Goal: Information Seeking & Learning: Learn about a topic

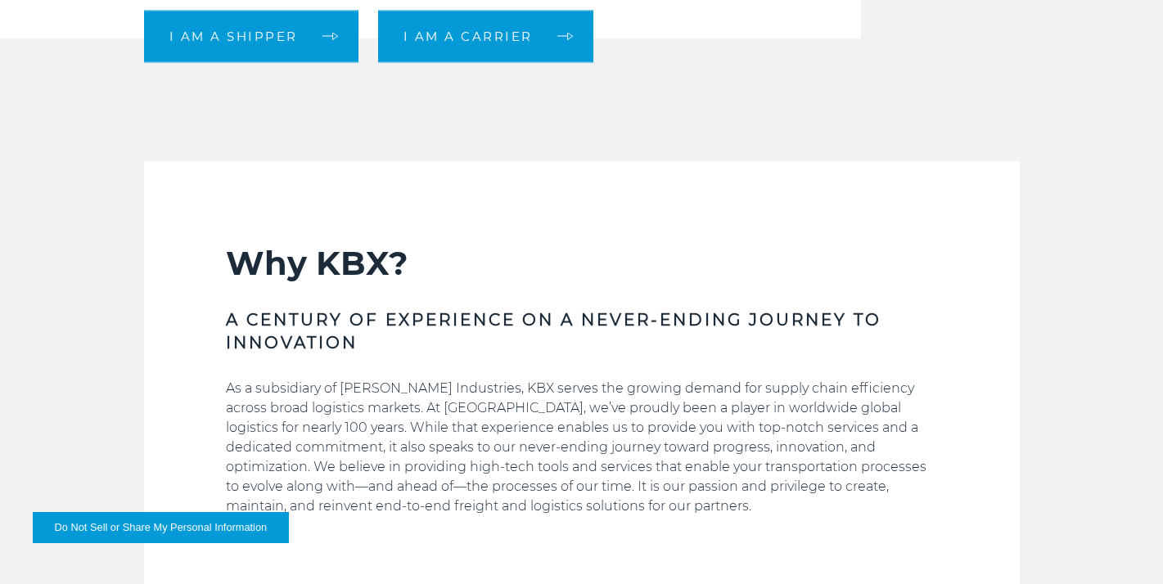
scroll to position [818, 0]
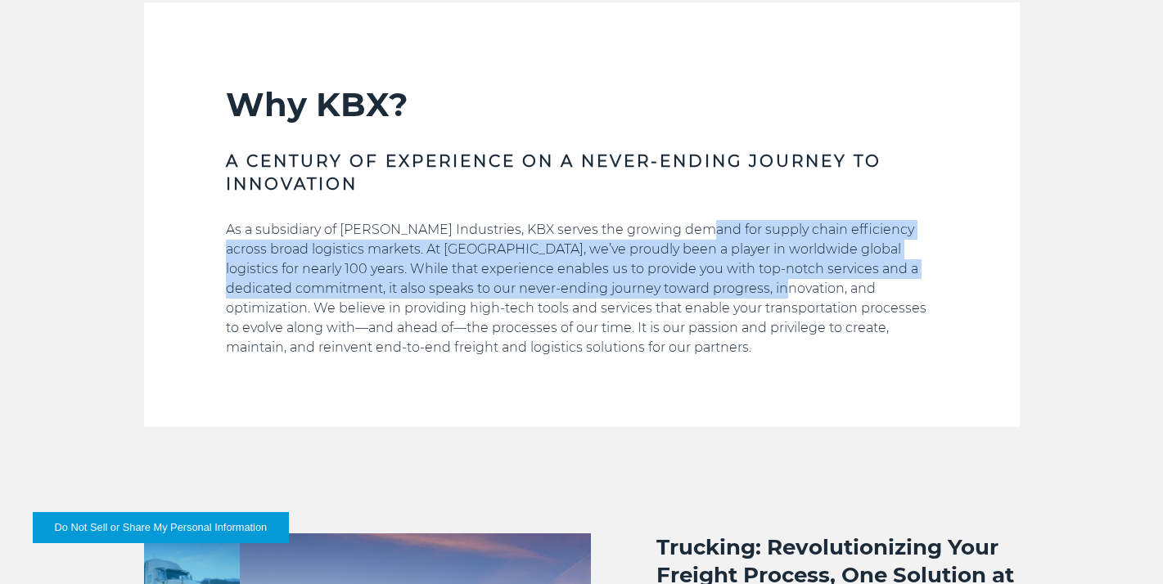
drag, startPoint x: 692, startPoint y: 214, endPoint x: 734, endPoint y: 295, distance: 91.5
click at [734, 295] on div "Why KBX? A CENTURY OF EXPERIENCE ON A NEVER-ENDING JOURNEY TO INNOVATION As a s…" at bounding box center [582, 255] width 712 height 343
click at [735, 295] on p "As a subsidiary of Koch Industries, KBX serves the growing demand for supply ch…" at bounding box center [582, 288] width 712 height 137
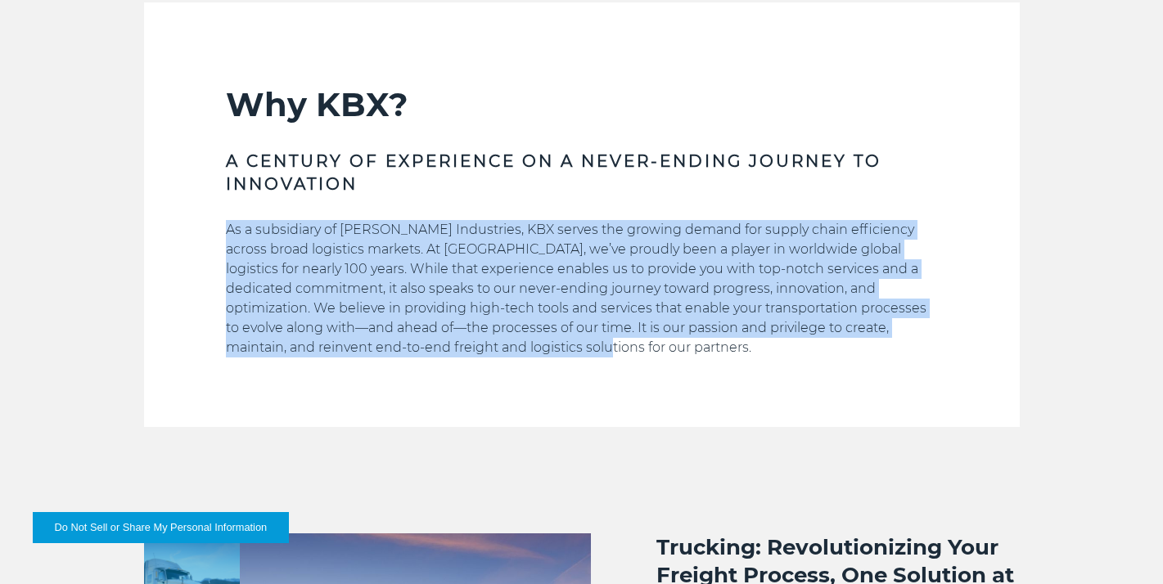
drag, startPoint x: 646, startPoint y: 195, endPoint x: 746, endPoint y: 359, distance: 192.4
click at [746, 359] on div "Why KBX? A CENTURY OF EXPERIENCE ON A NEVER-ENDING JOURNEY TO INNOVATION As a s…" at bounding box center [582, 255] width 712 height 343
click at [747, 359] on div "Why KBX? A CENTURY OF EXPERIENCE ON A NEVER-ENDING JOURNEY TO INNOVATION As a s…" at bounding box center [582, 255] width 712 height 343
drag, startPoint x: 747, startPoint y: 359, endPoint x: 763, endPoint y: 366, distance: 16.9
click at [763, 366] on div "Why KBX? A CENTURY OF EXPERIENCE ON A NEVER-ENDING JOURNEY TO INNOVATION As a s…" at bounding box center [582, 255] width 712 height 343
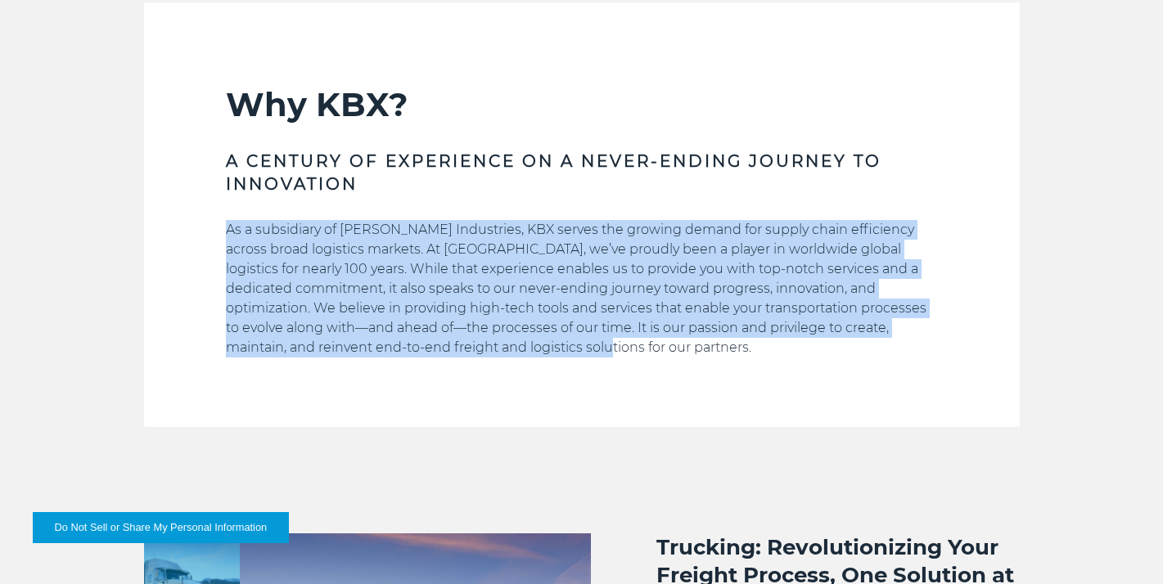
click at [763, 366] on div "Why KBX? A CENTURY OF EXPERIENCE ON A NEVER-ENDING JOURNEY TO INNOVATION As a s…" at bounding box center [582, 255] width 712 height 343
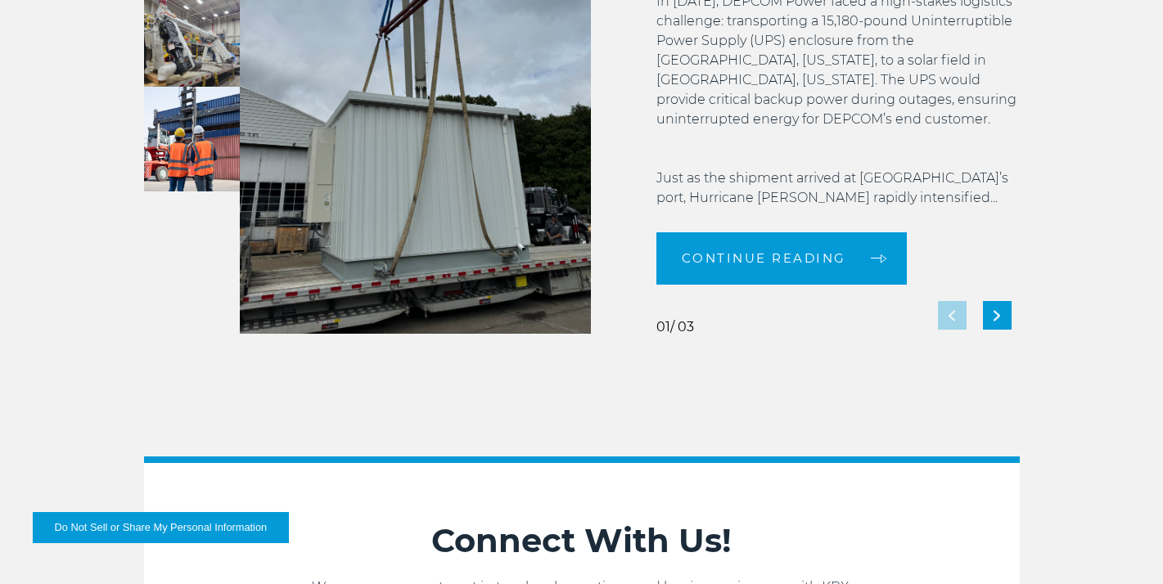
scroll to position [3192, 0]
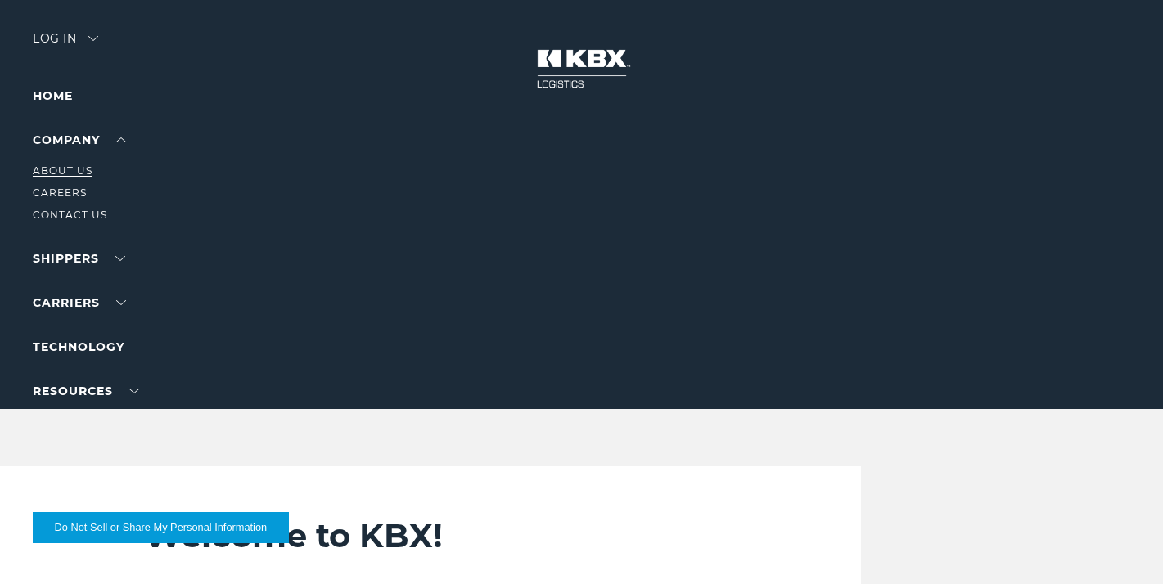
click at [79, 167] on link "About Us" at bounding box center [63, 170] width 60 height 12
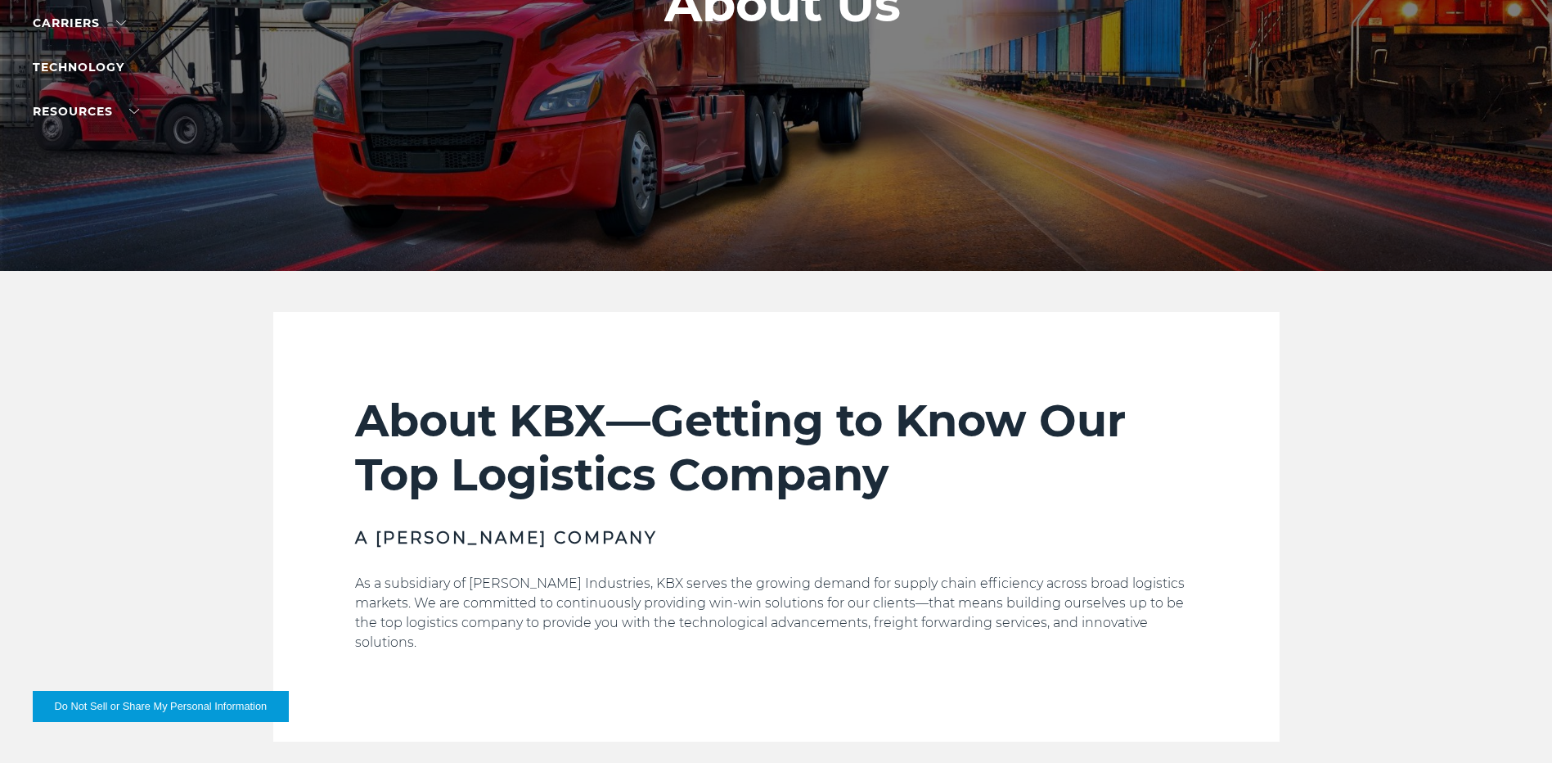
scroll to position [491, 0]
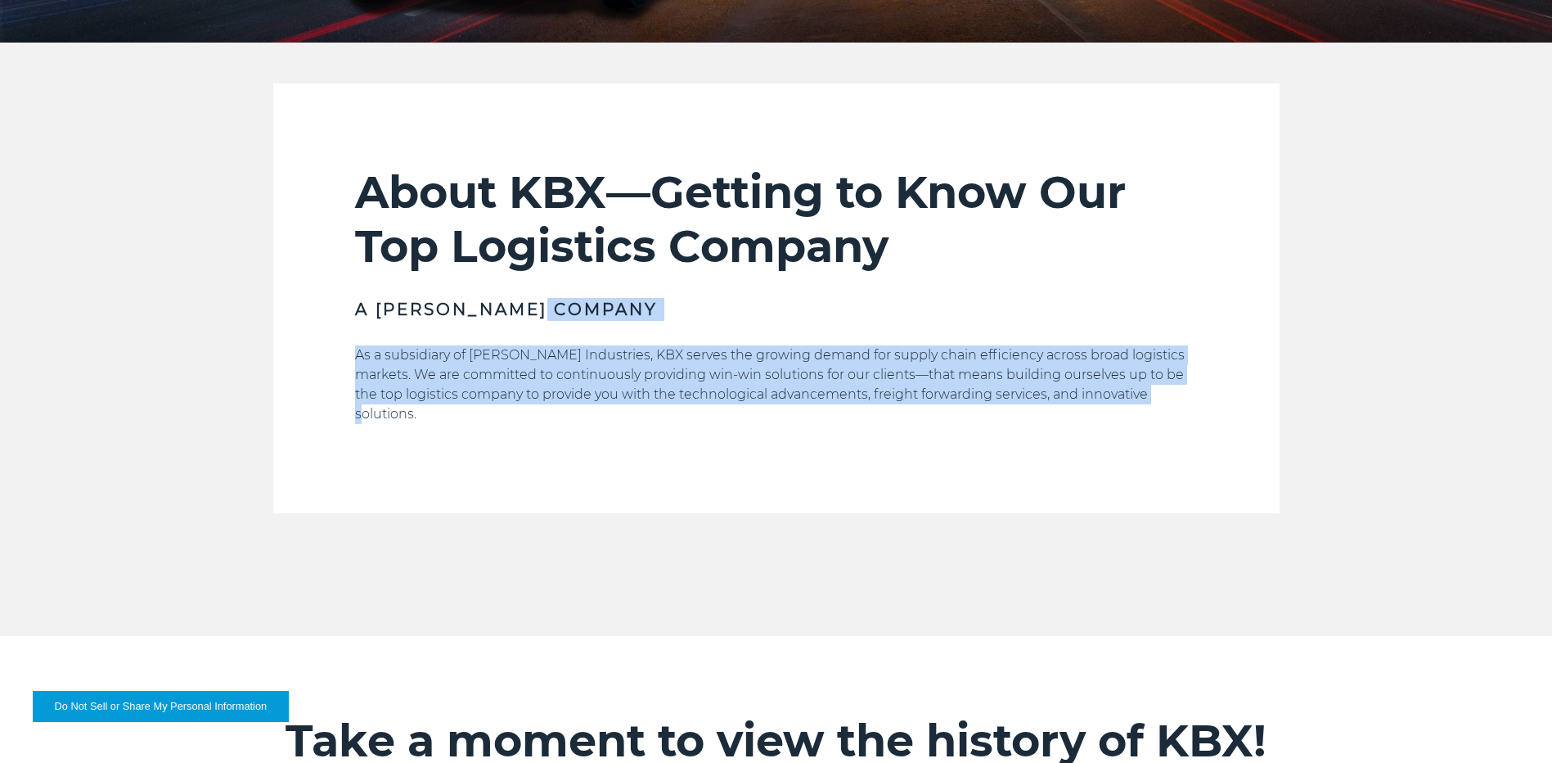
drag, startPoint x: 749, startPoint y: 321, endPoint x: 1165, endPoint y: 393, distance: 421.9
click at [1162, 393] on div "About KBX—Getting to Know Our Top Logistics Company A Koch Company As a subsidi…" at bounding box center [776, 339] width 843 height 348
click at [1162, 394] on p "As a subsidiary of Koch Industries, KBX serves the growing demand for supply ch…" at bounding box center [776, 384] width 843 height 79
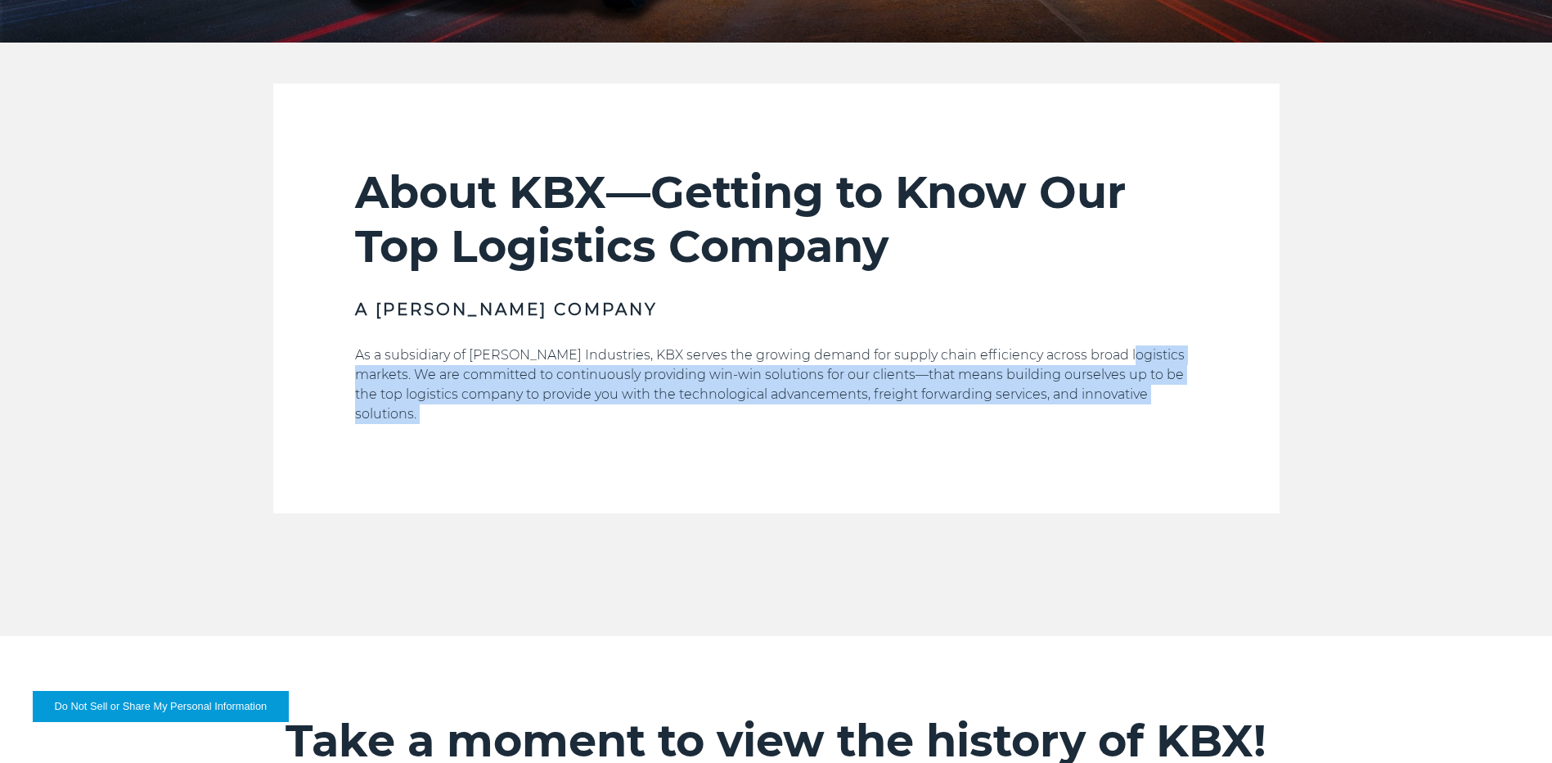
drag, startPoint x: 1165, startPoint y: 394, endPoint x: 1142, endPoint y: 322, distance: 75.6
click at [1142, 322] on div "About KBX—Getting to Know Our Top Logistics Company A Koch Company As a subsidi…" at bounding box center [776, 339] width 843 height 348
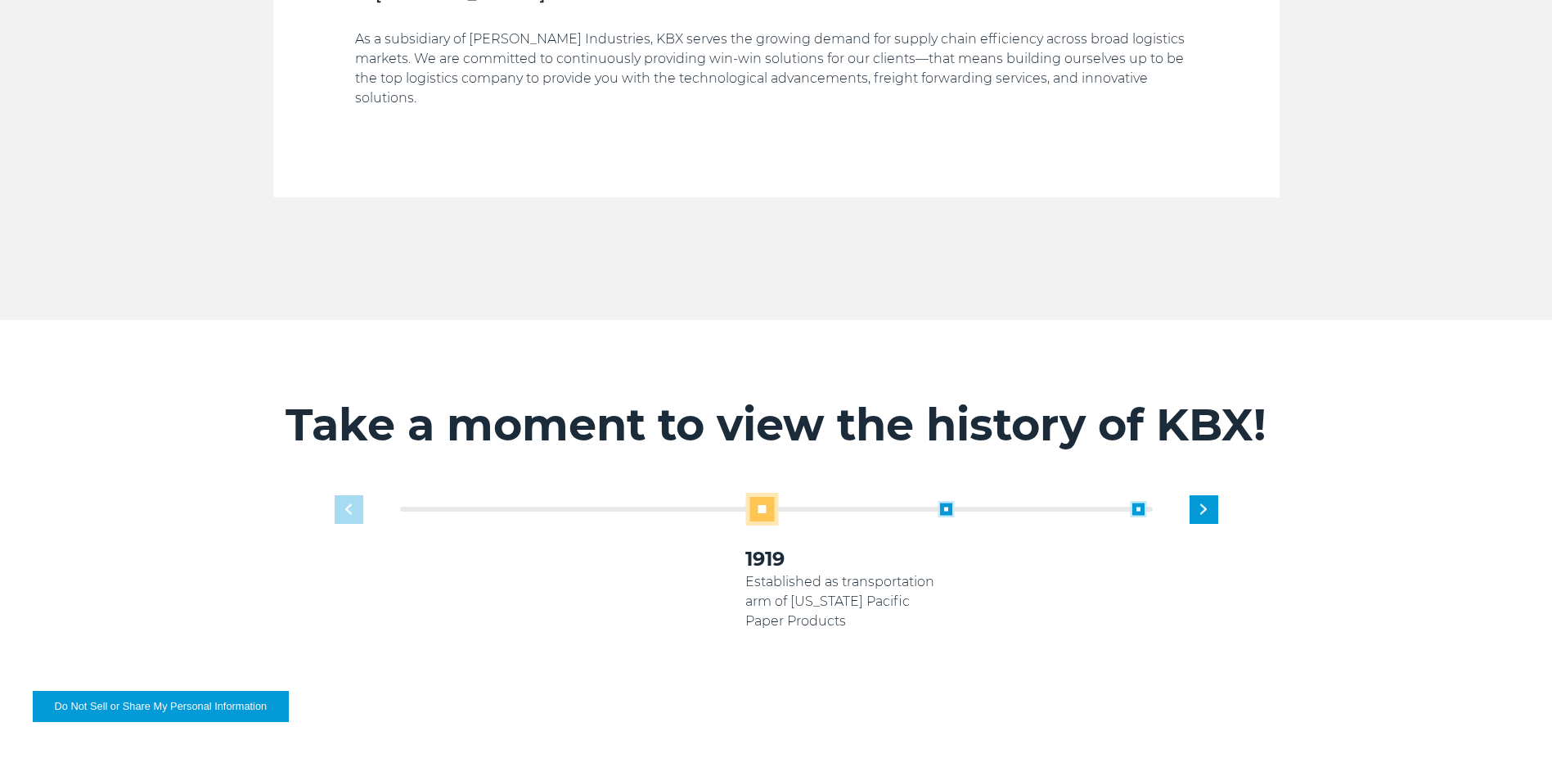
scroll to position [900, 0]
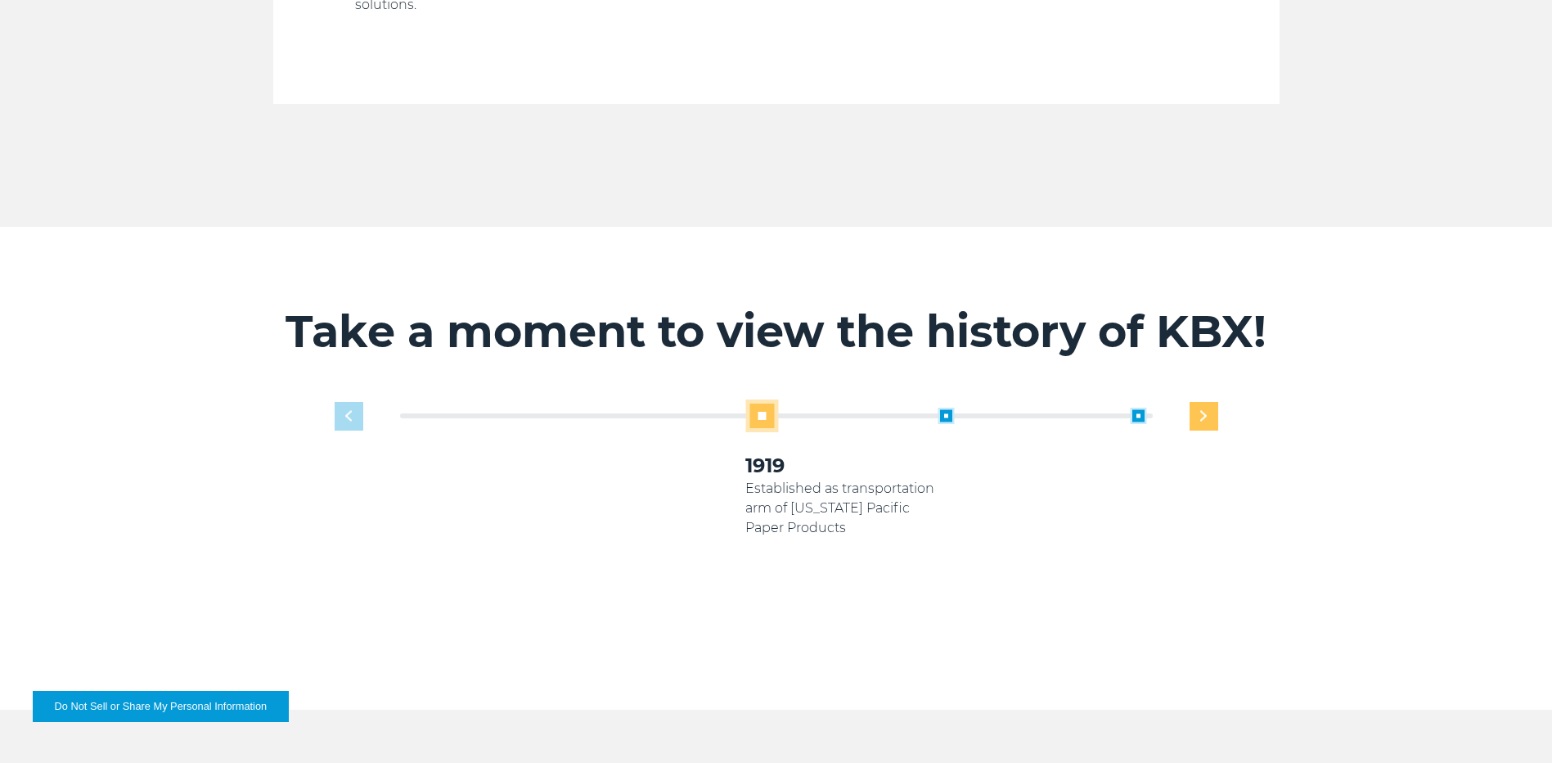
click at [1162, 402] on div "Next slide" at bounding box center [1204, 416] width 29 height 29
click at [1162, 411] on img "Next slide" at bounding box center [1204, 416] width 7 height 11
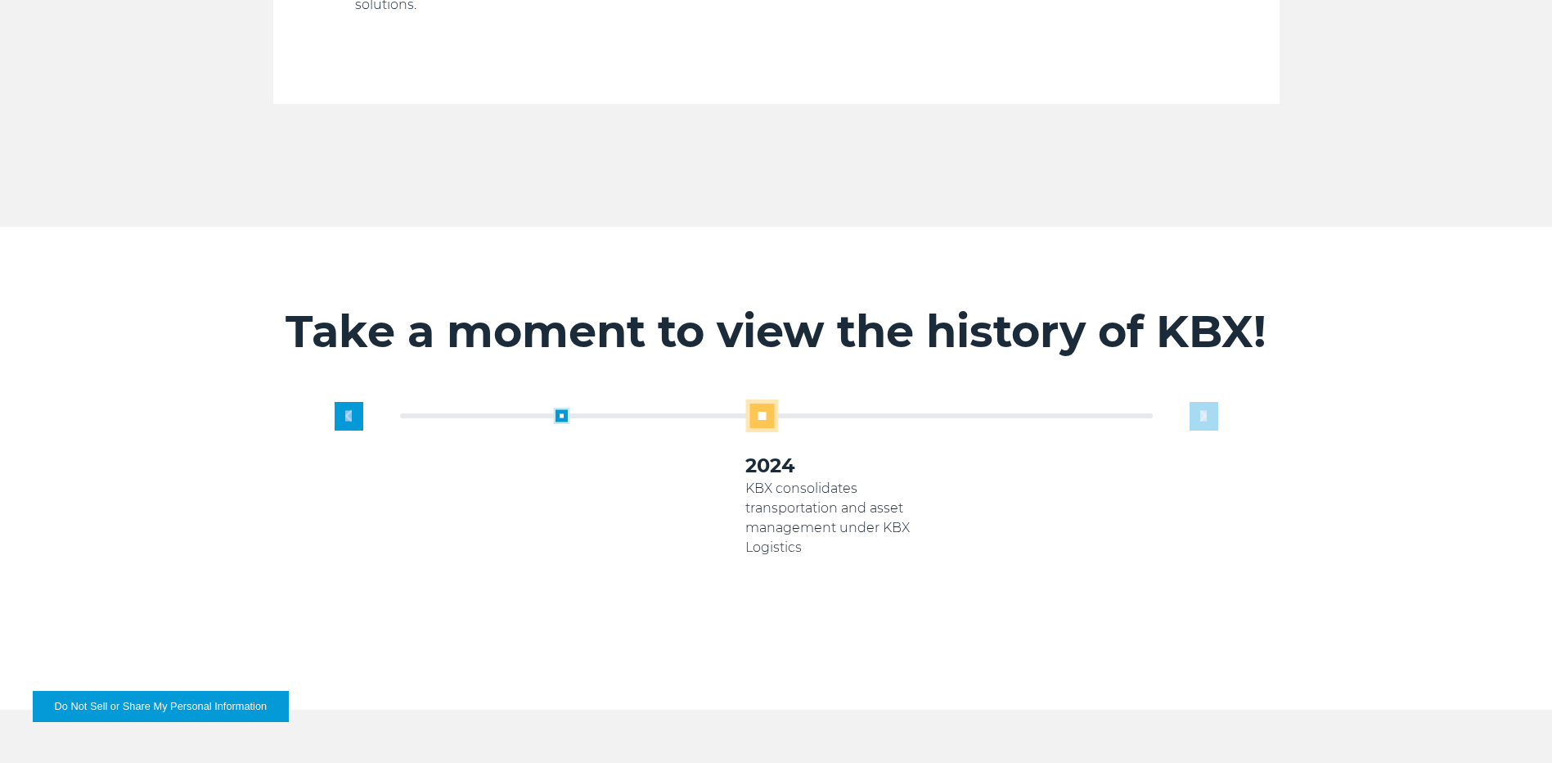
click at [1162, 399] on div "1919 Established as transportation arm of Georgia Pacific Paper Products 2005 K…" at bounding box center [841, 517] width 769 height 237
drag, startPoint x: 856, startPoint y: 473, endPoint x: 870, endPoint y: 526, distance: 55.0
click at [870, 526] on div "2024 KBX consolidates transportation and asset management under KBX Logistics" at bounding box center [842, 505] width 192 height 105
click at [347, 402] on div "Previous slide" at bounding box center [349, 416] width 29 height 29
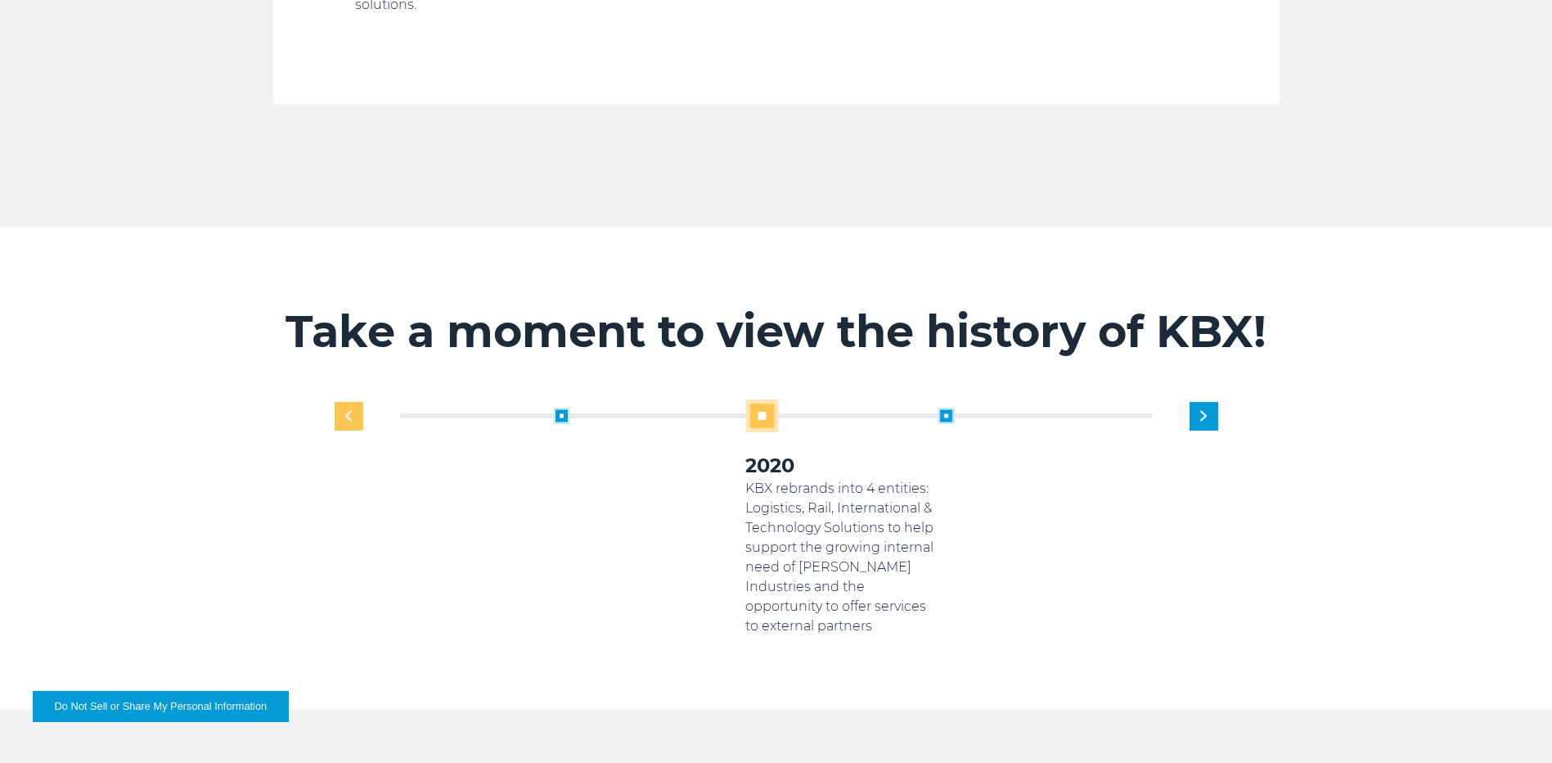
click at [349, 411] on img "Previous slide" at bounding box center [348, 416] width 7 height 11
click at [351, 411] on img "Previous slide" at bounding box center [348, 416] width 7 height 11
click at [353, 402] on div "Previous slide" at bounding box center [349, 416] width 29 height 29
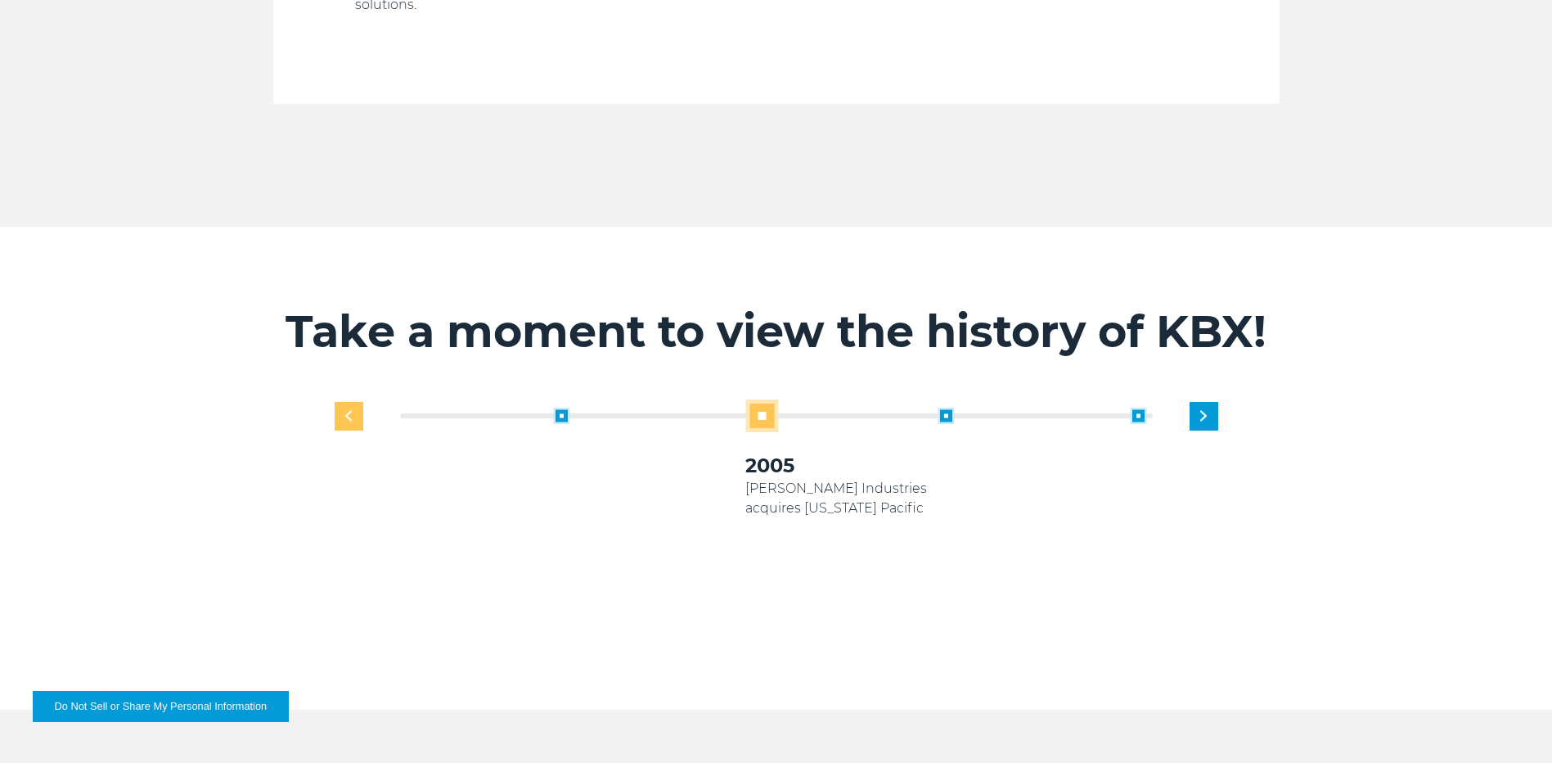
click at [353, 402] on div "Previous slide" at bounding box center [349, 416] width 29 height 29
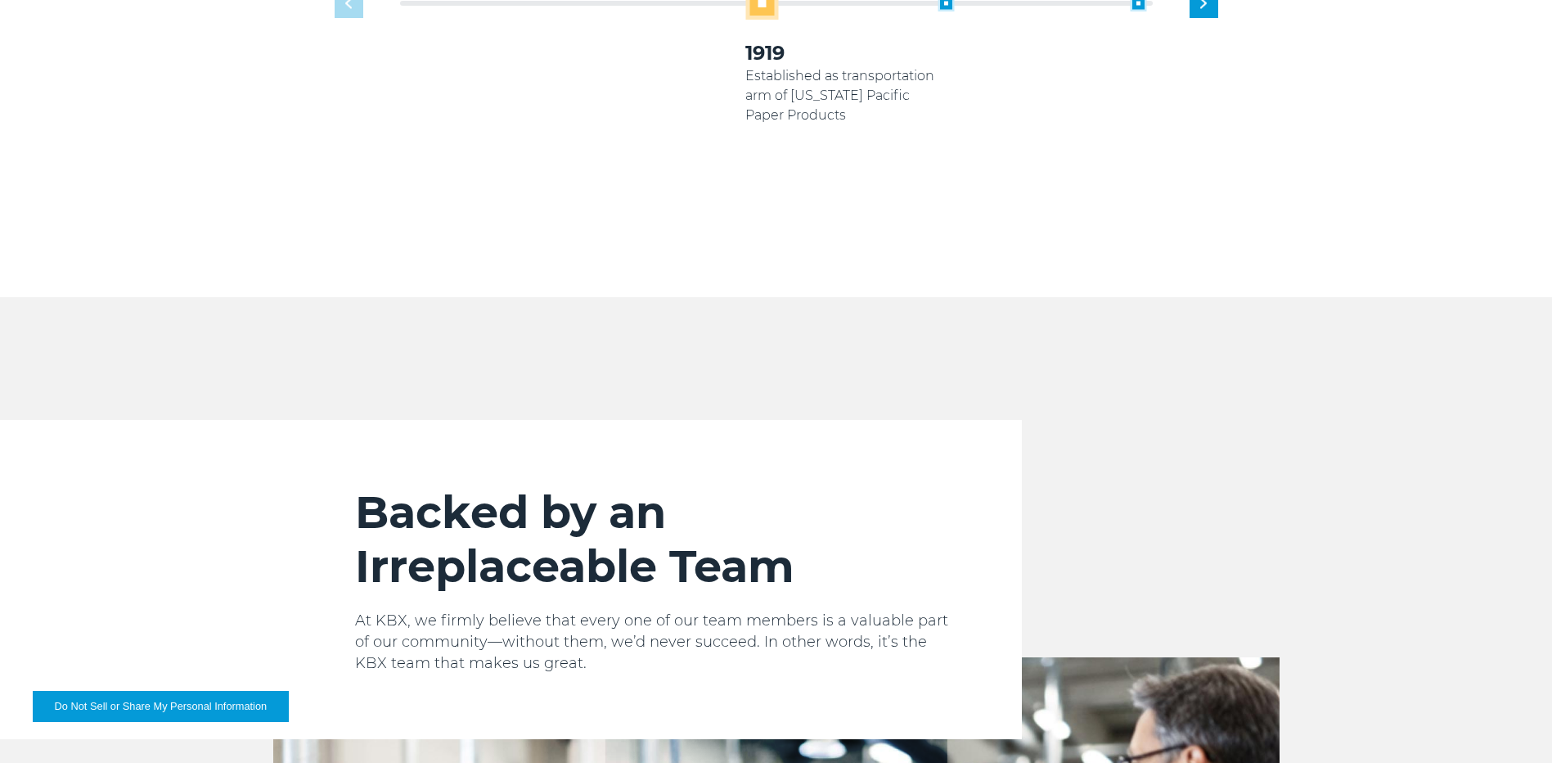
scroll to position [1064, 0]
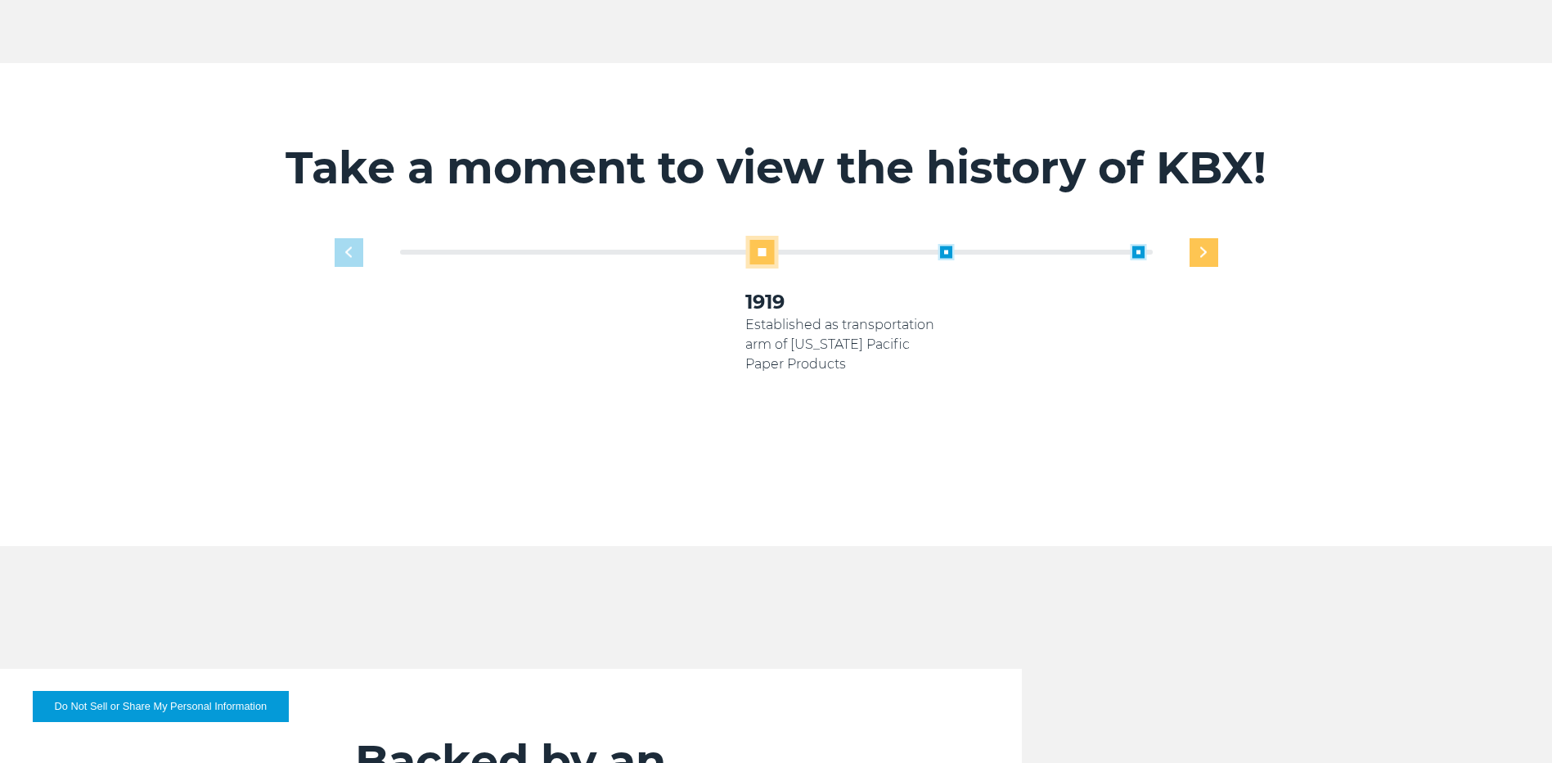
click at [1162, 247] on img "Next slide" at bounding box center [1204, 252] width 7 height 11
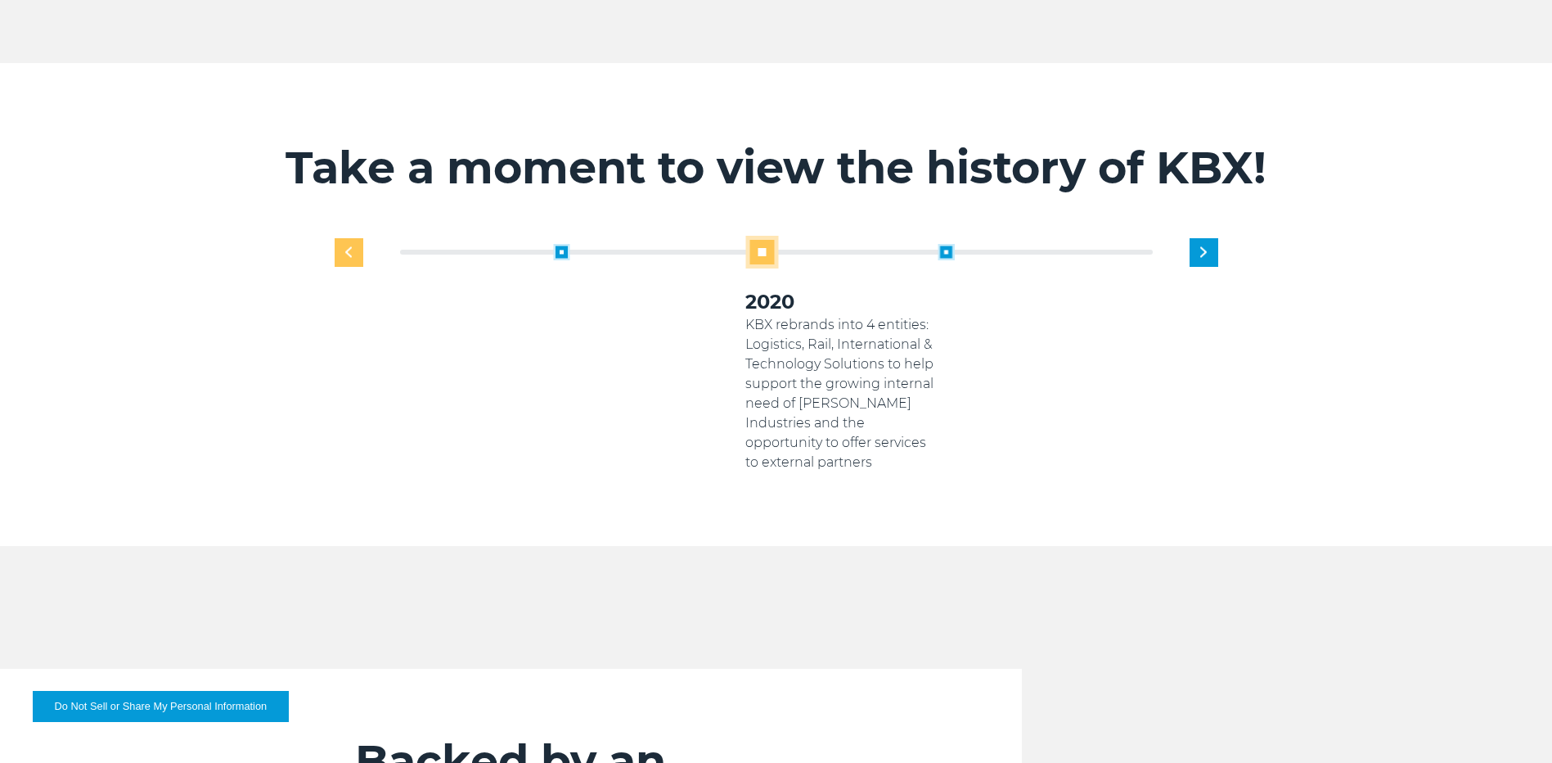
click at [347, 247] on img "Previous slide" at bounding box center [348, 252] width 7 height 11
click at [345, 247] on img "Previous slide" at bounding box center [348, 252] width 7 height 11
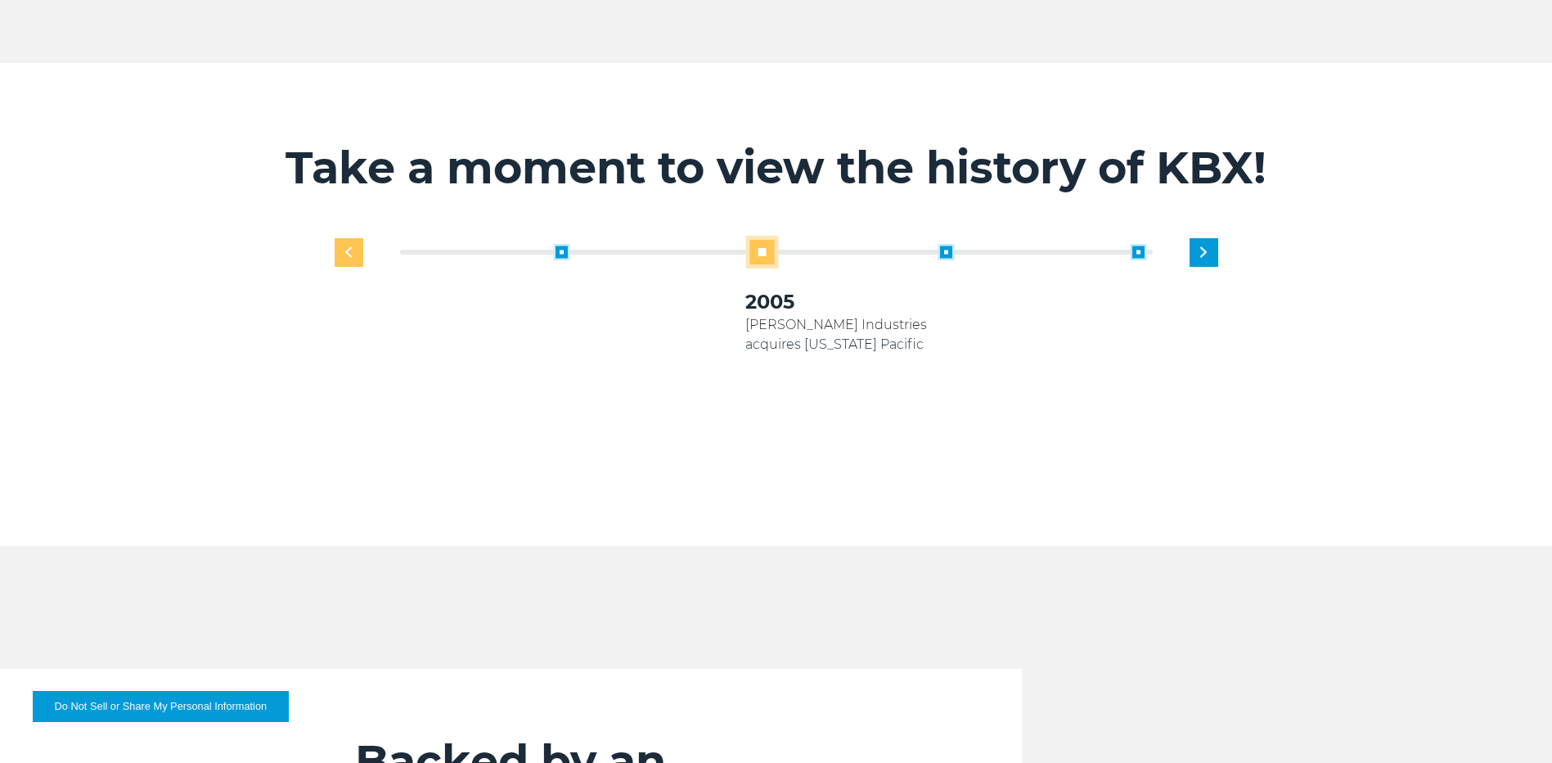
click at [345, 238] on div "Previous slide" at bounding box center [349, 252] width 29 height 29
click at [345, 237] on div "1919 Established as transportation arm of Georgia Pacific Paper Products 2005 2…" at bounding box center [777, 366] width 900 height 261
click at [344, 237] on div "1919 Established as transportation arm of Georgia Pacific Paper Products 2005 2…" at bounding box center [777, 366] width 900 height 261
click at [1162, 239] on div "Next slide" at bounding box center [1204, 252] width 29 height 29
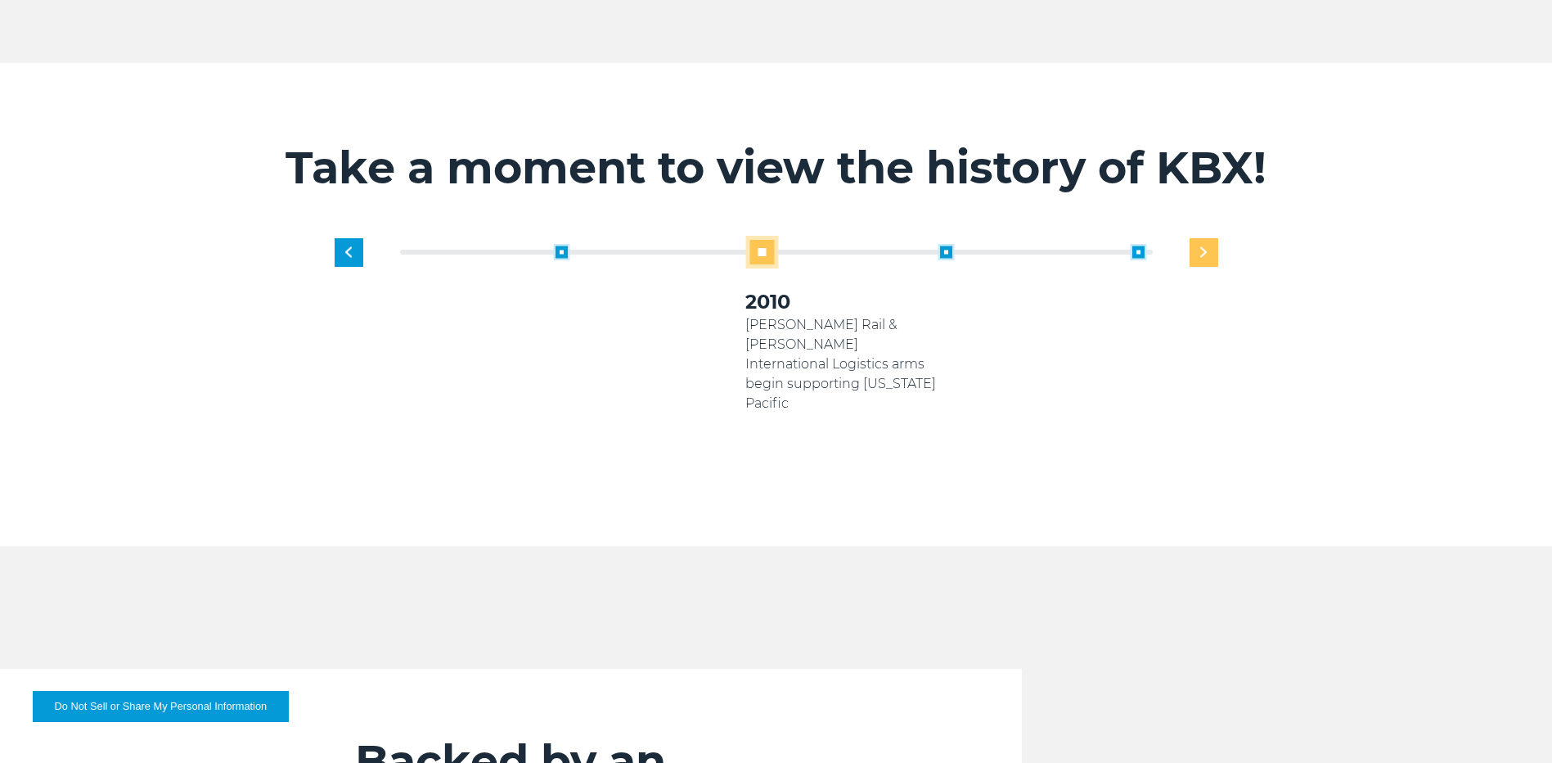
click at [1162, 238] on div "Next slide" at bounding box center [1204, 252] width 29 height 29
click at [1162, 247] on img "Next slide" at bounding box center [1204, 252] width 7 height 11
click at [1162, 236] on div "1919 Established as transportation arm of Georgia Pacific Paper Products 2005 K…" at bounding box center [841, 354] width 769 height 237
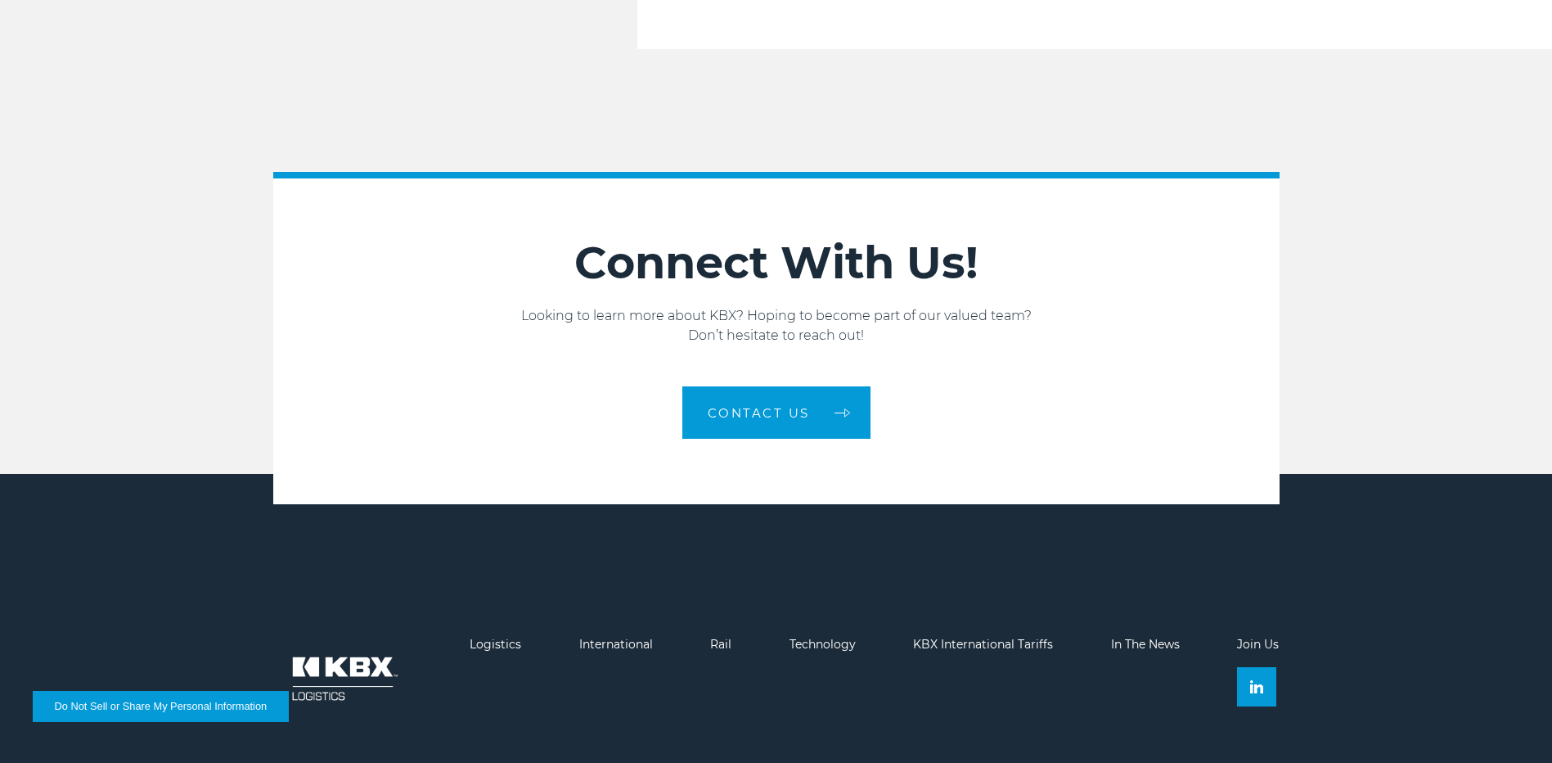
scroll to position [2767, 0]
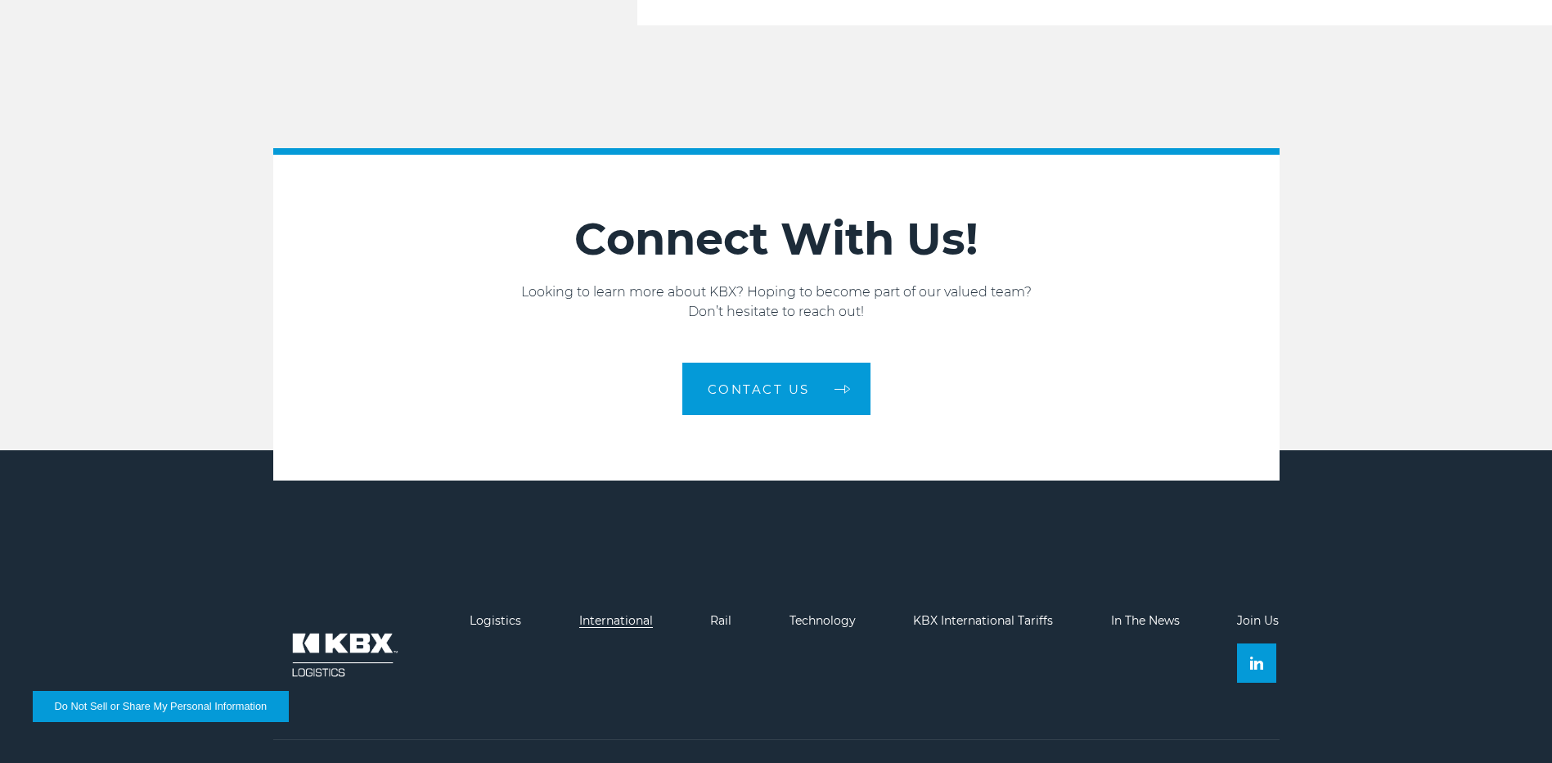
click at [600, 583] on link "International" at bounding box center [616, 620] width 74 height 15
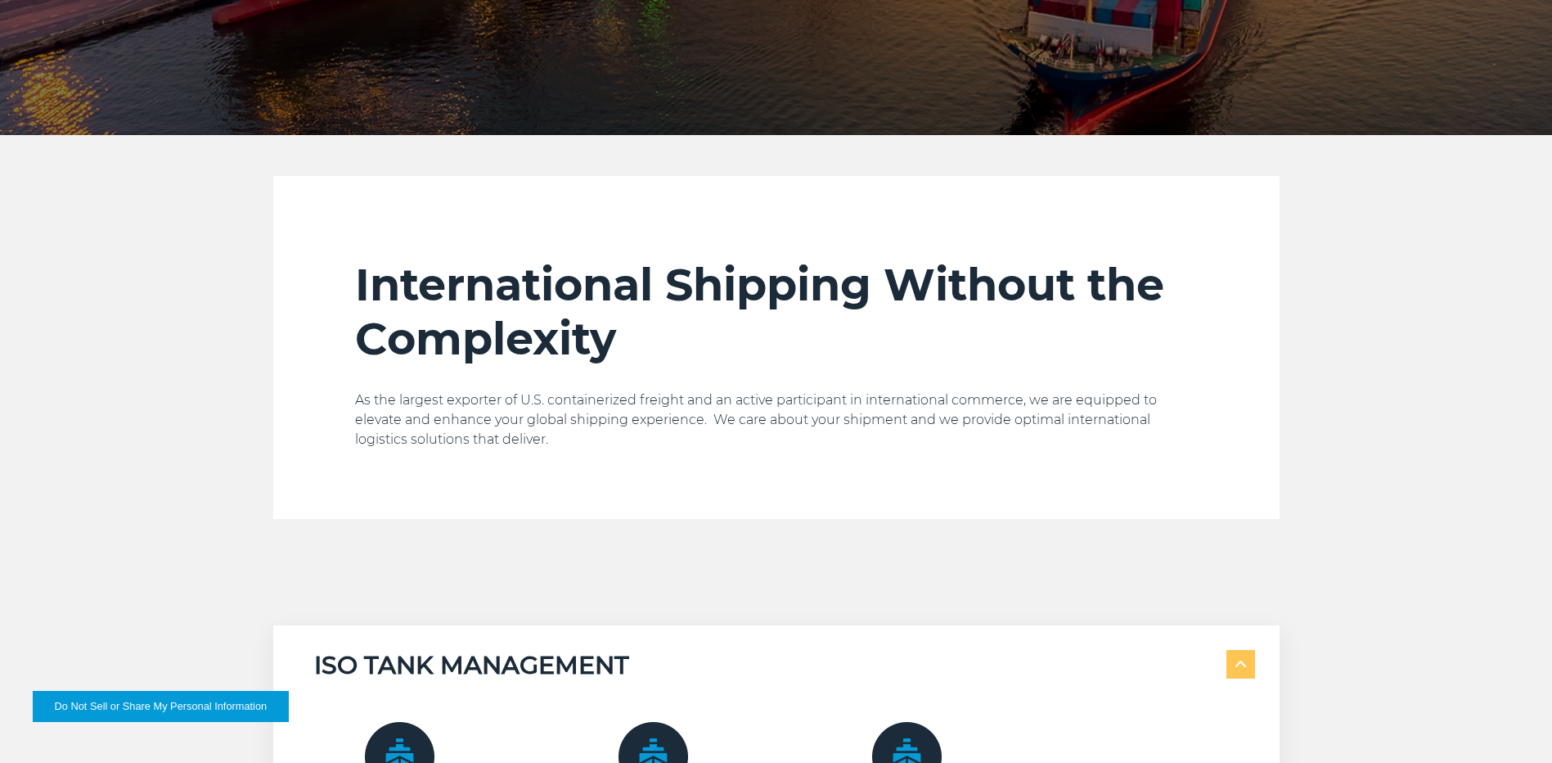
scroll to position [409, 0]
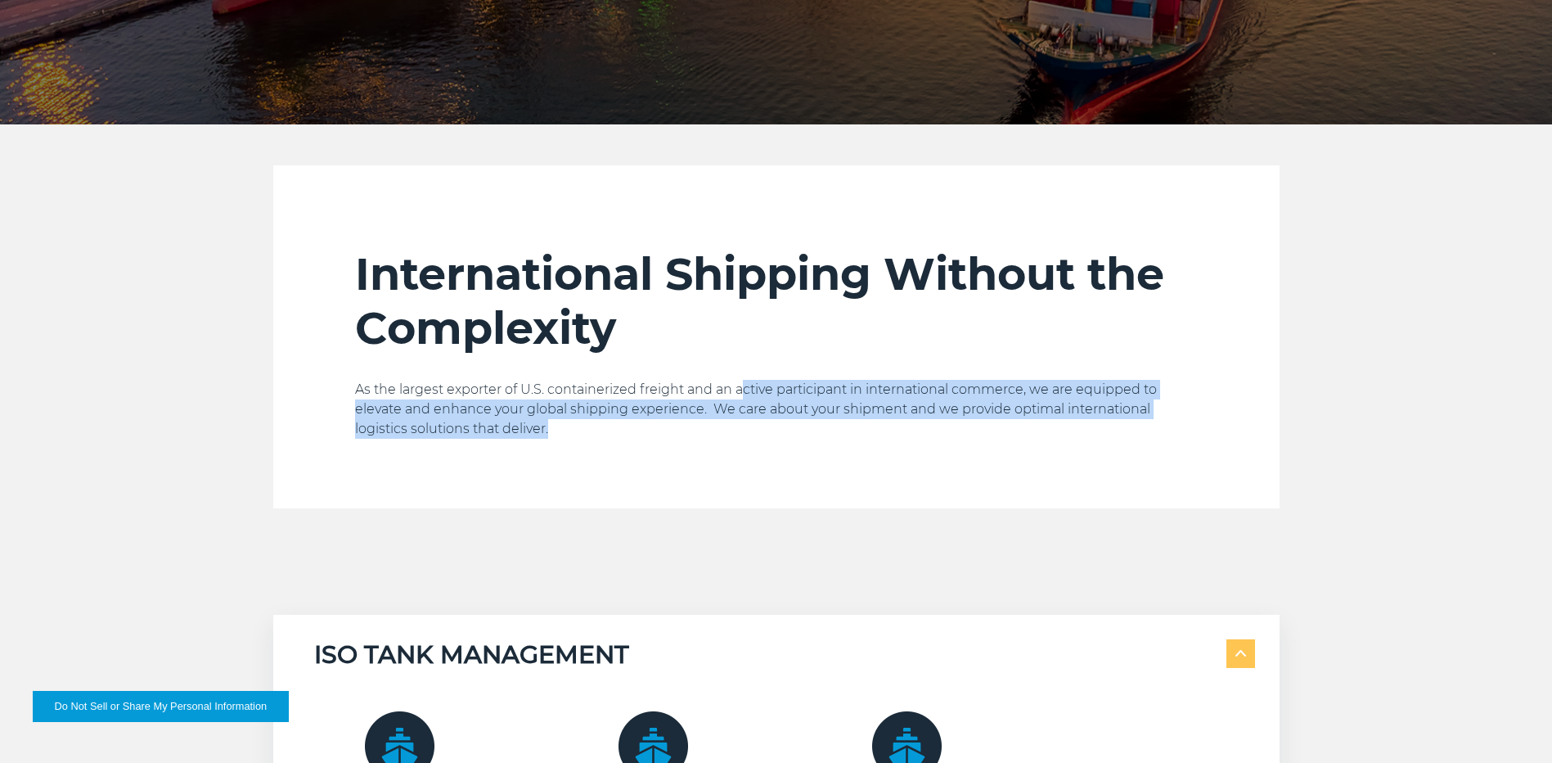
drag, startPoint x: 744, startPoint y: 364, endPoint x: 983, endPoint y: 431, distance: 248.2
click at [983, 431] on div "International Shipping Without the Complexity As the largest exporter of U.S. c…" at bounding box center [776, 377] width 843 height 261
click at [984, 433] on p "As the largest exporter of U.S. containerized freight and an active participant…" at bounding box center [776, 409] width 843 height 59
click at [984, 435] on p "As the largest exporter of U.S. containerized freight and an active participant…" at bounding box center [776, 409] width 843 height 59
drag, startPoint x: 984, startPoint y: 435, endPoint x: 960, endPoint y: 445, distance: 26.0
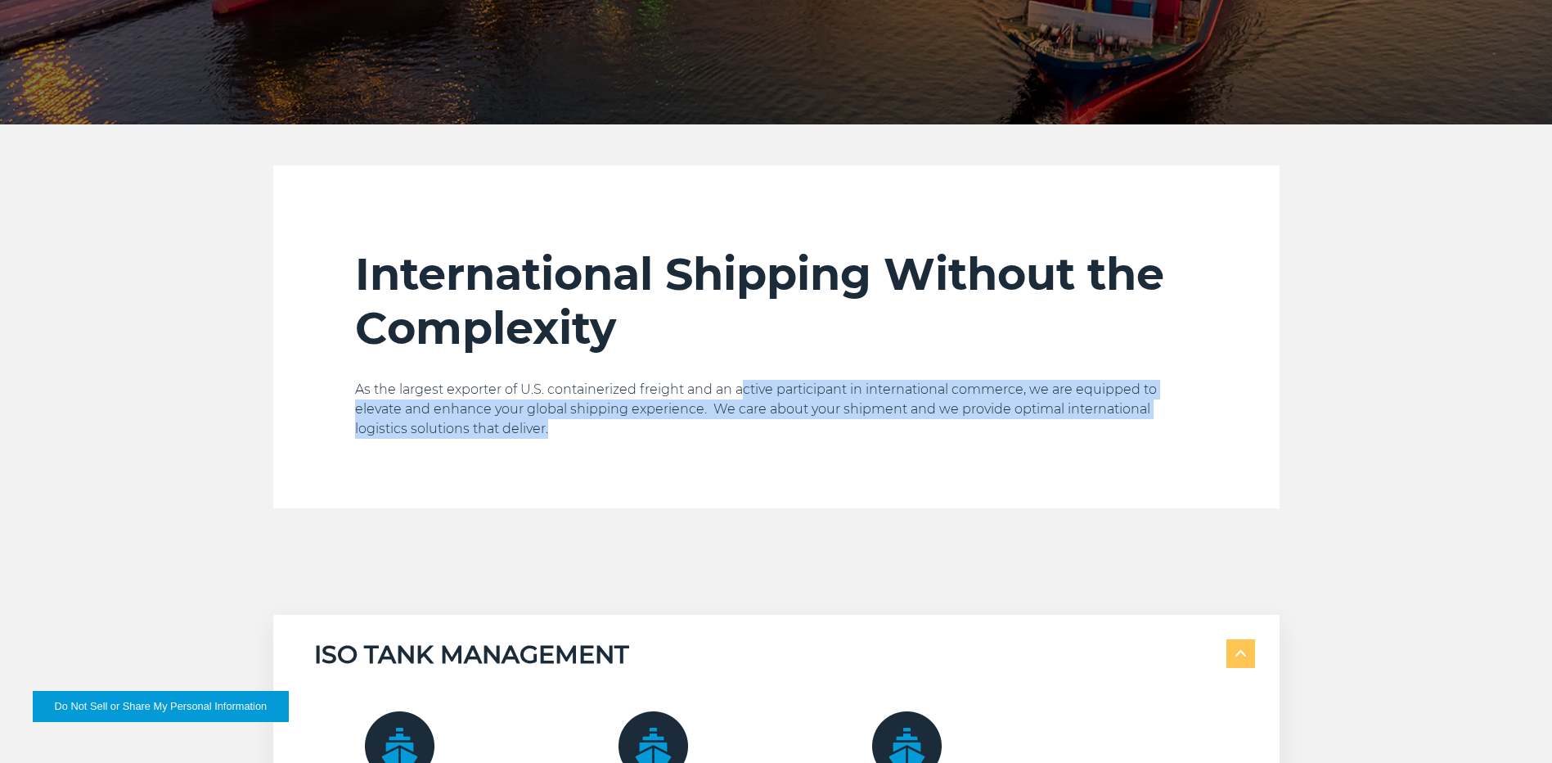
click at [983, 435] on p "As the largest exporter of U.S. containerized freight and an active participant…" at bounding box center [776, 409] width 843 height 59
click at [944, 430] on p "As the largest exporter of U.S. containerized freight and an active participant…" at bounding box center [776, 409] width 843 height 59
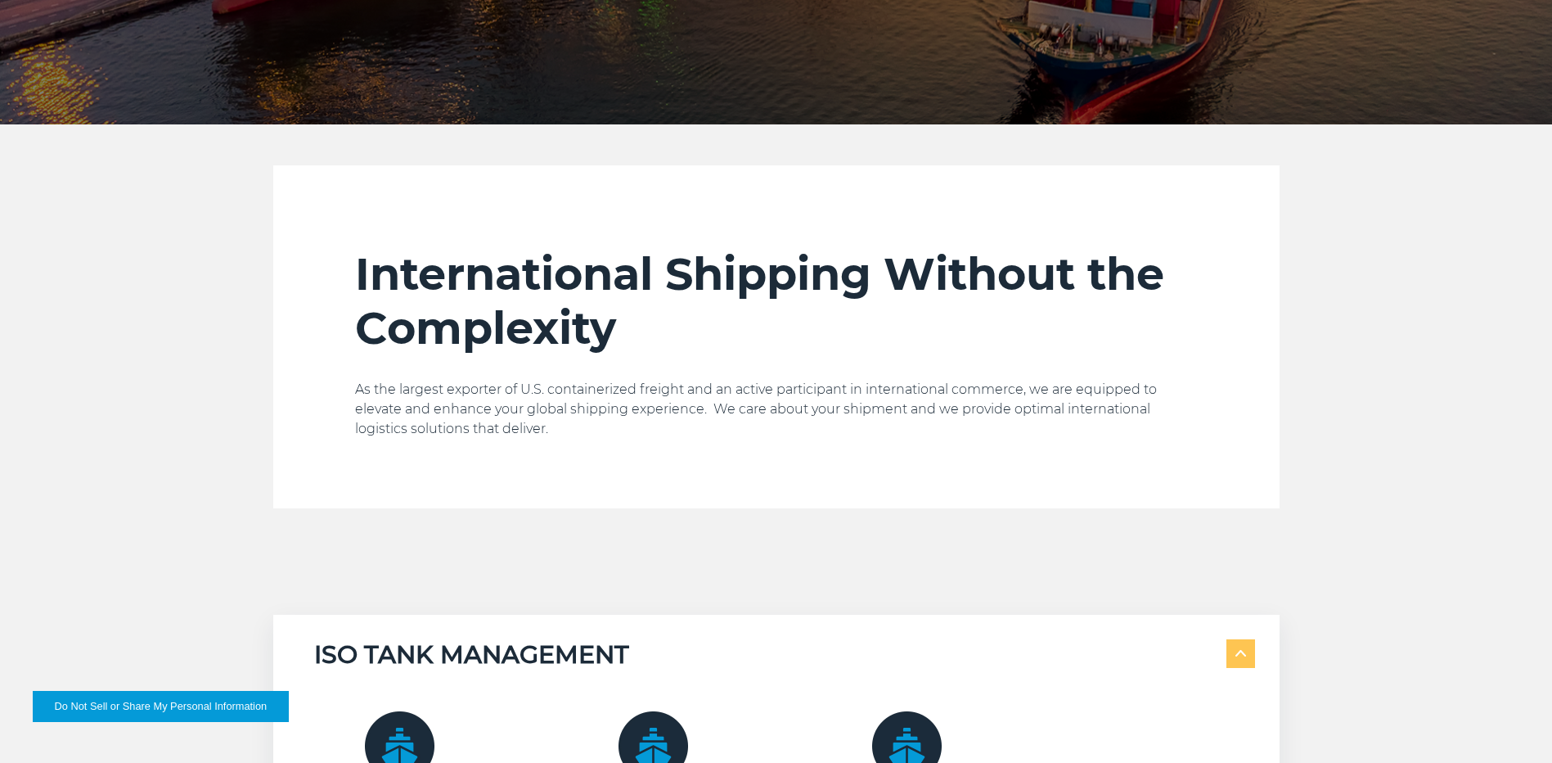
click at [890, 332] on h2 "International Shipping Without the Complexity" at bounding box center [776, 301] width 843 height 108
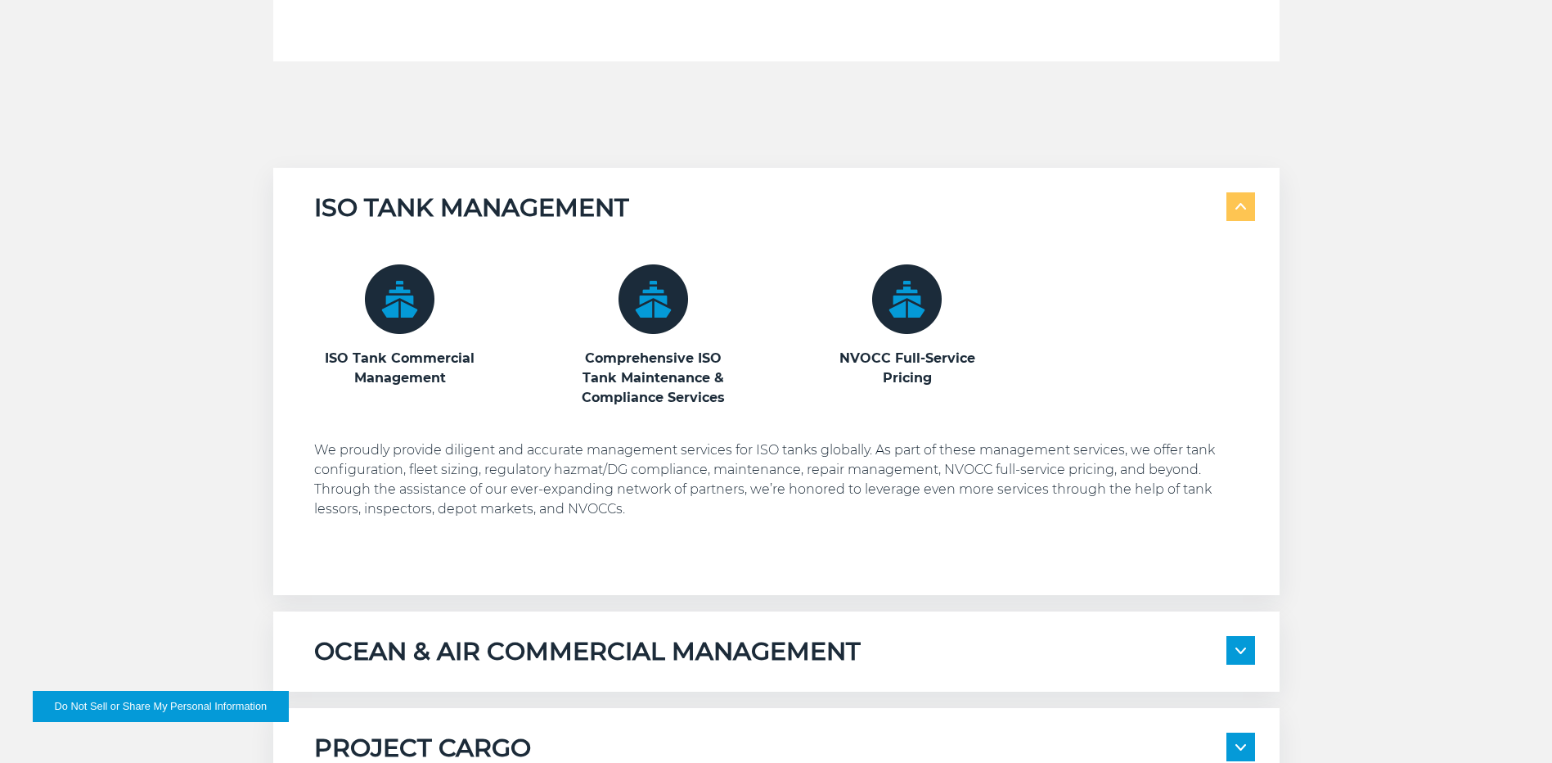
scroll to position [900, 0]
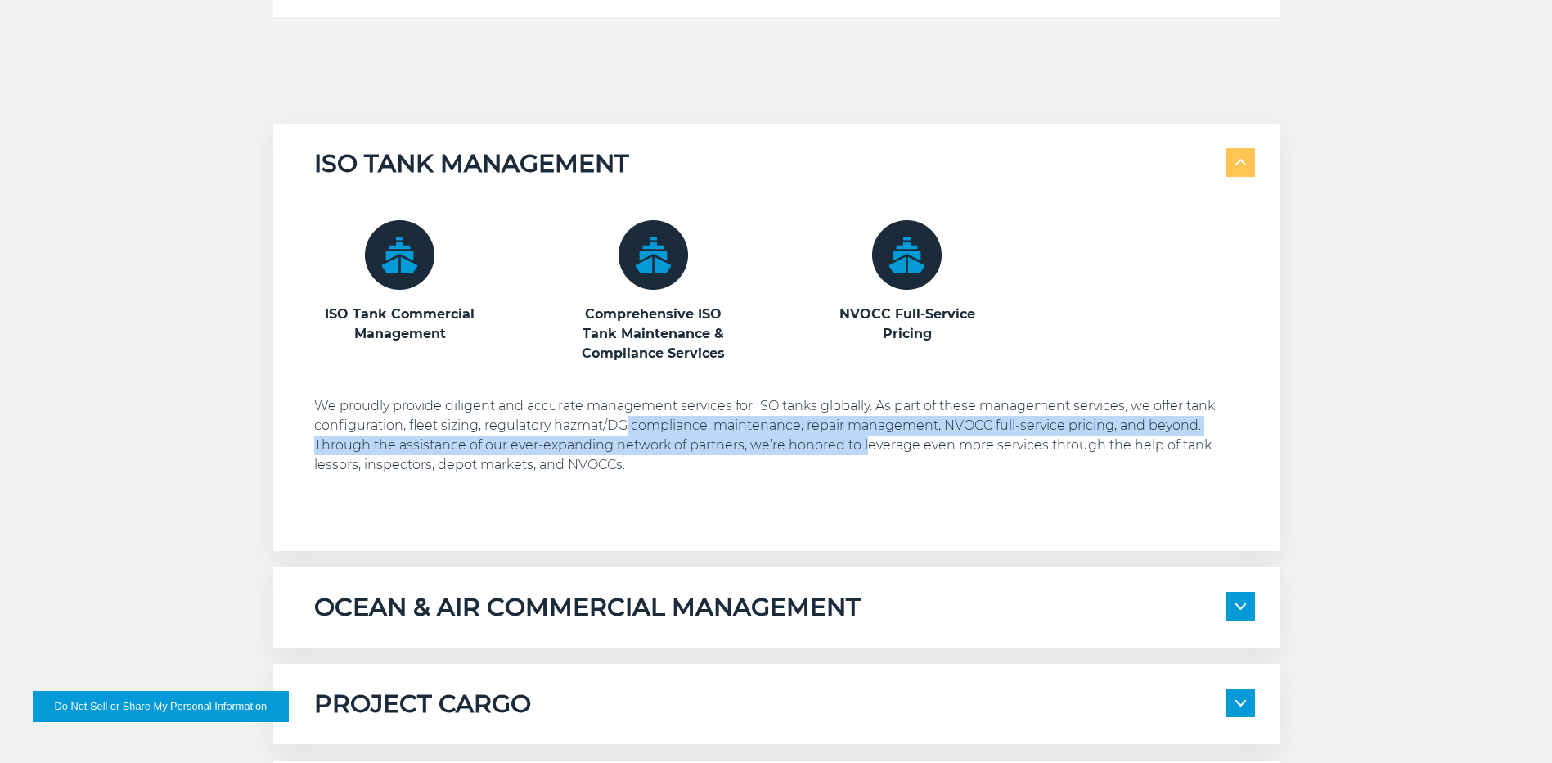
drag, startPoint x: 768, startPoint y: 448, endPoint x: 863, endPoint y: 439, distance: 95.4
click at [863, 439] on p "We proudly provide diligent and accurate management services for ISO tanks glob…" at bounding box center [784, 435] width 941 height 79
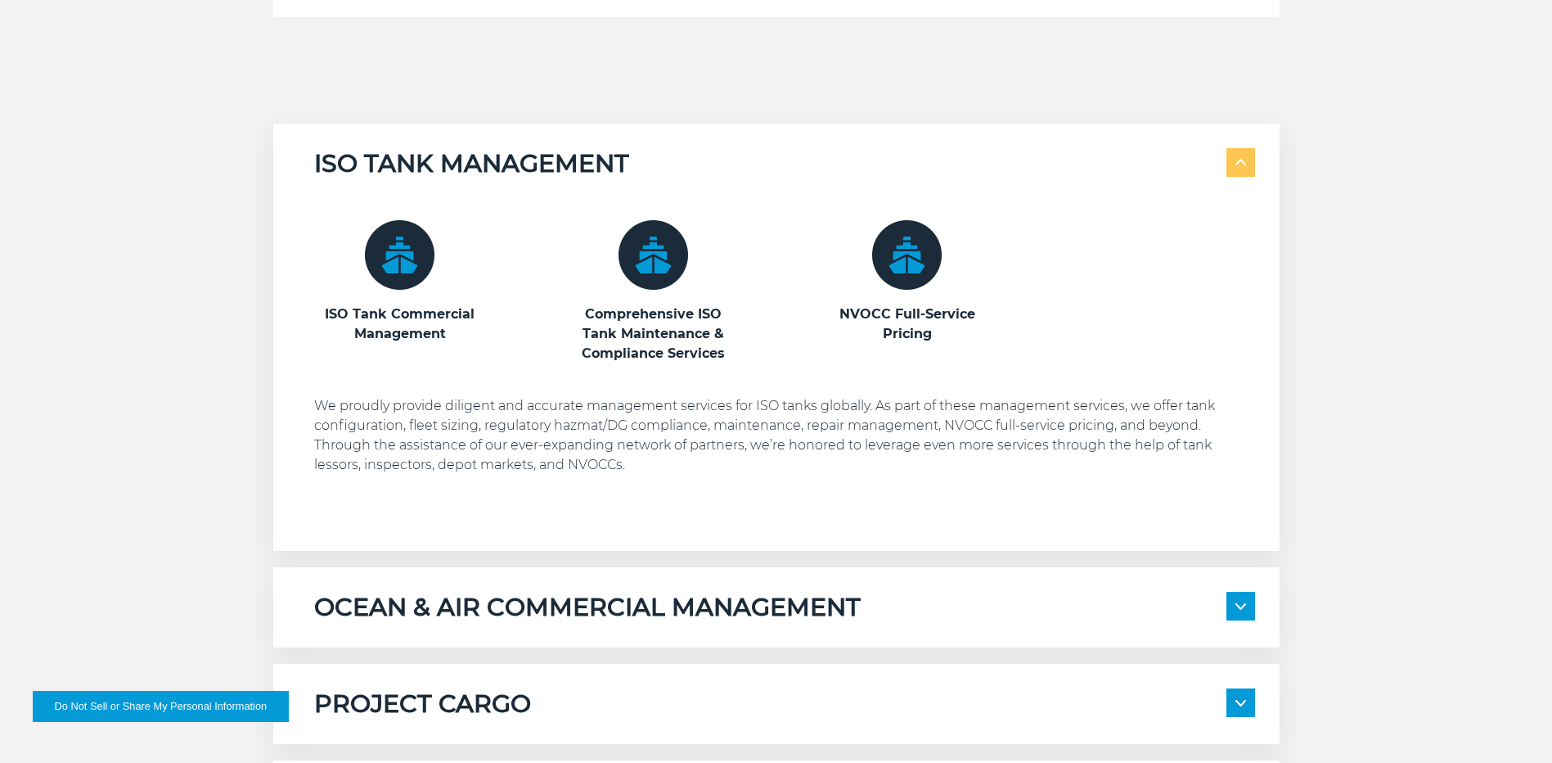
click at [759, 608] on h5 "OCEAN & AIR COMMERCIAL MANAGEMENT" at bounding box center [587, 607] width 547 height 31
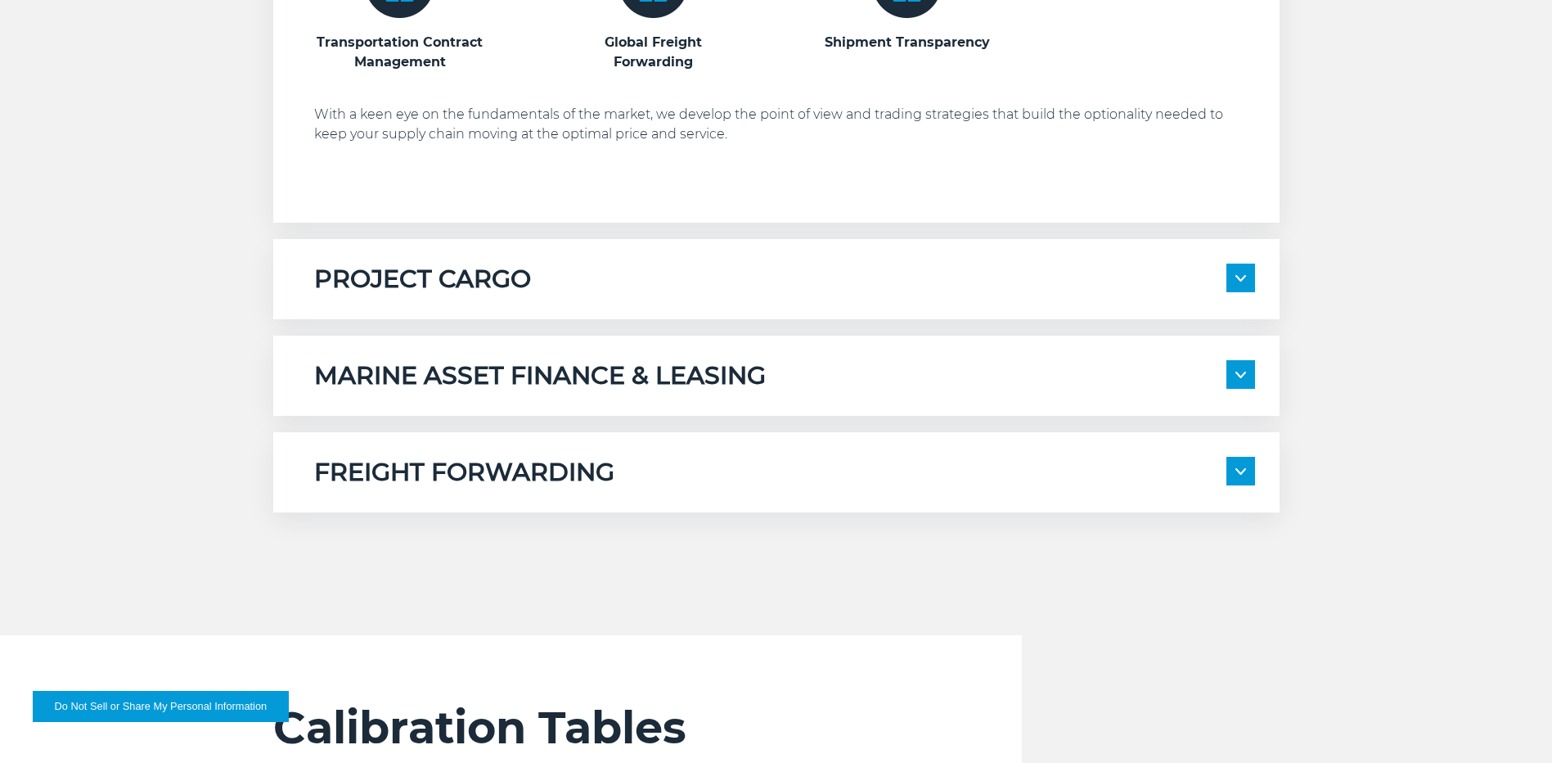
scroll to position [1637, 0]
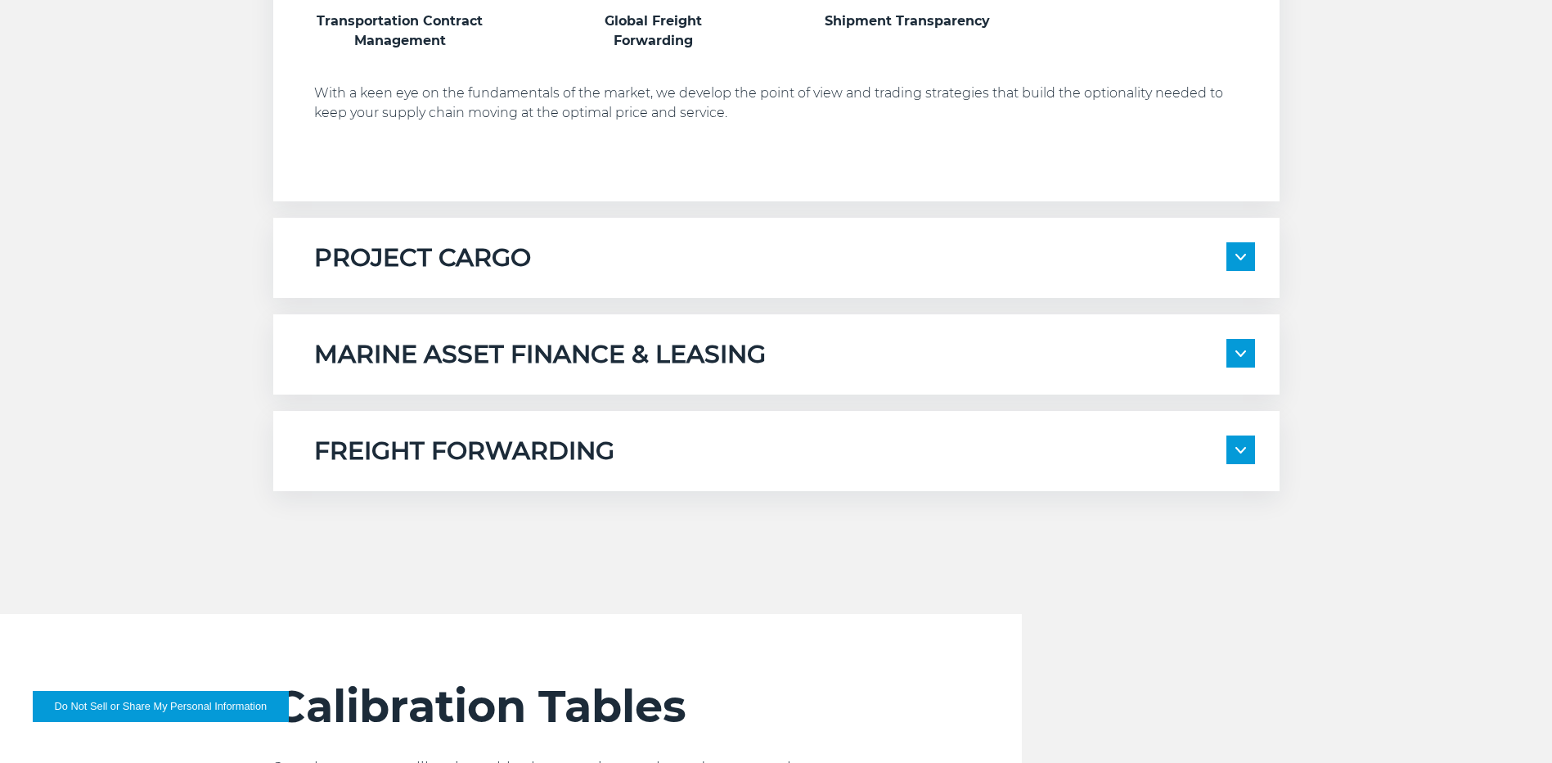
click at [419, 443] on h5 "FREIGHT FORWARDING" at bounding box center [464, 450] width 300 height 31
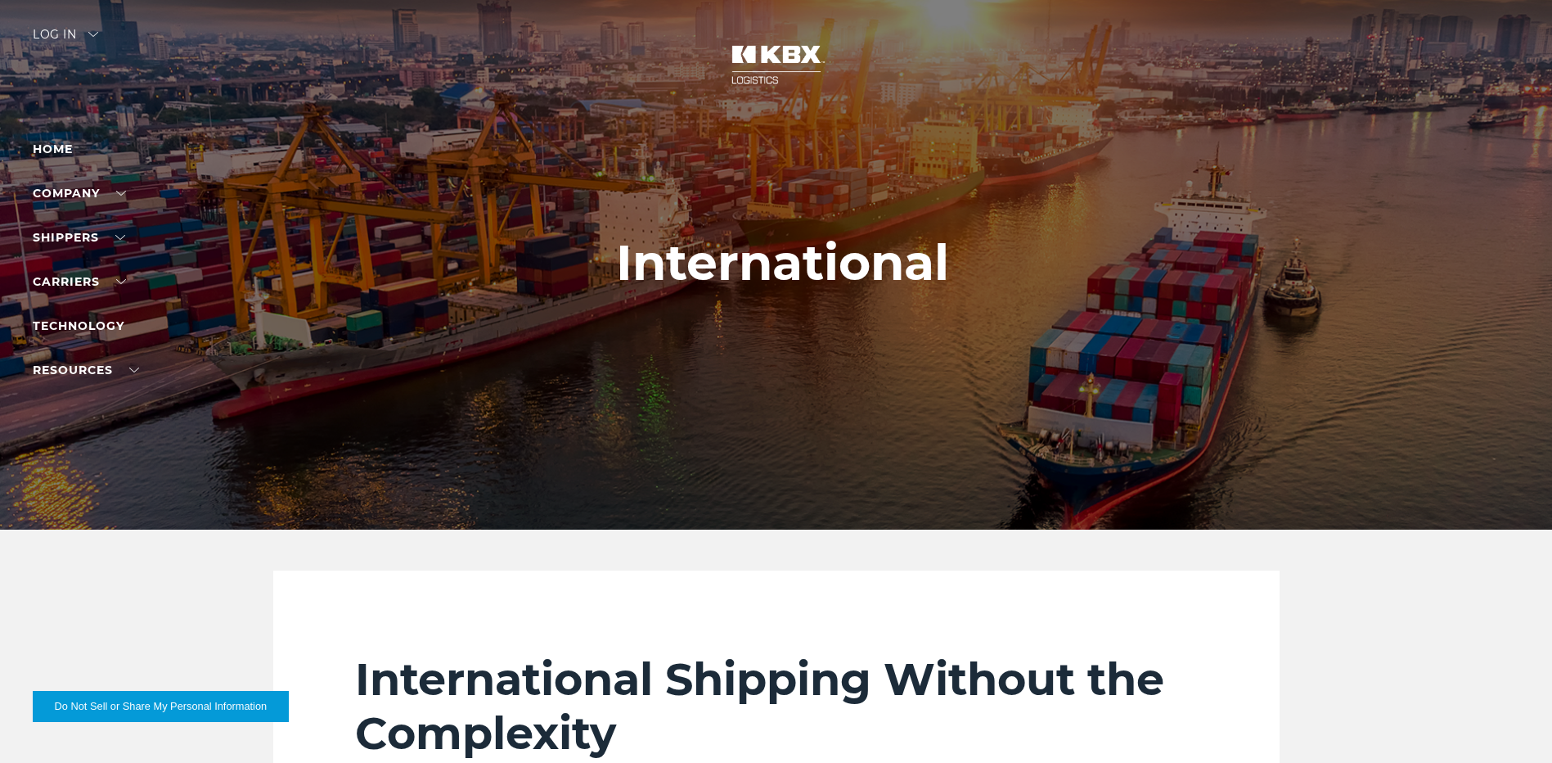
scroll to position [0, 0]
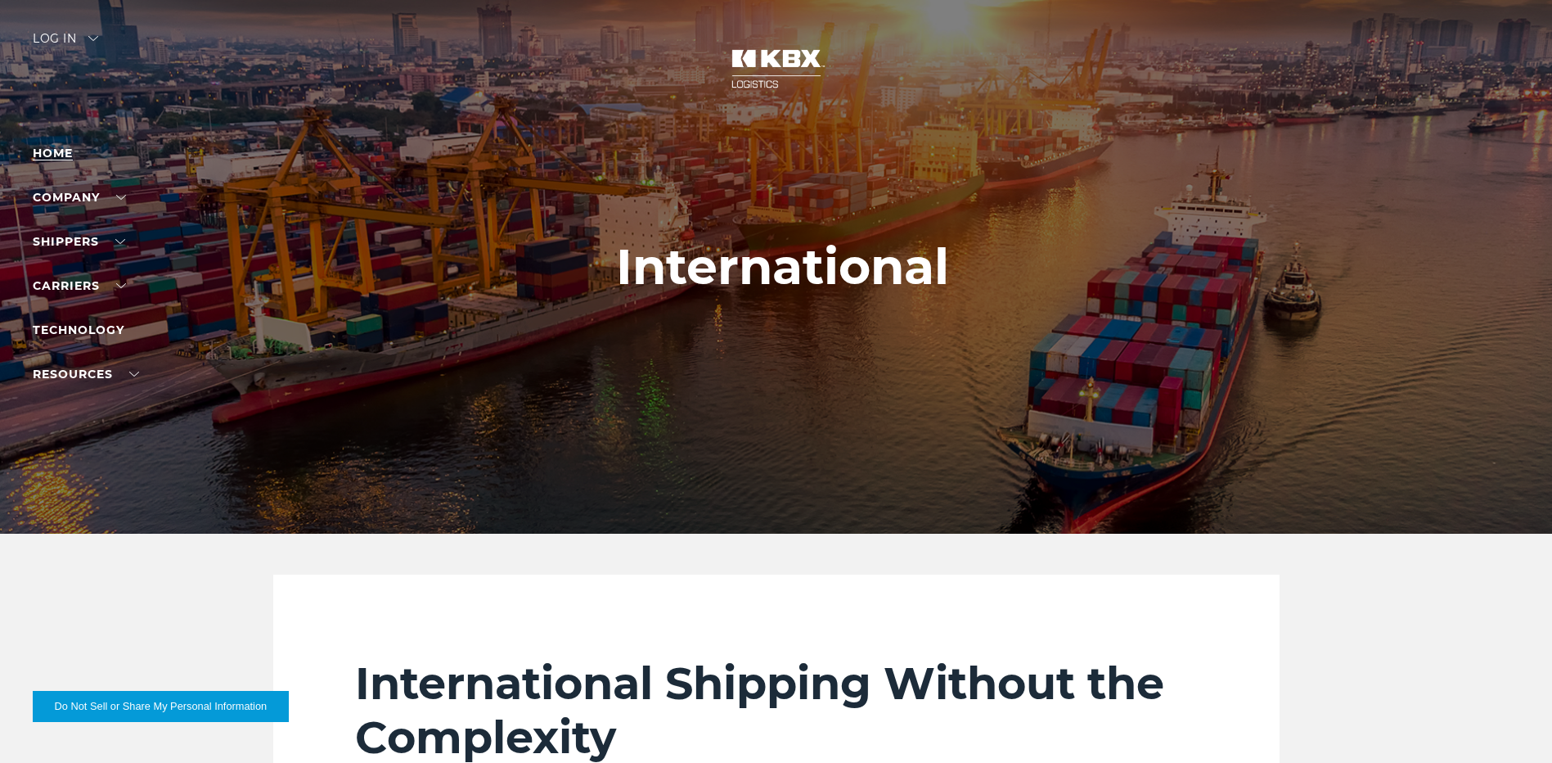
click at [43, 146] on link "Home" at bounding box center [53, 153] width 40 height 15
